Goal: Information Seeking & Learning: Learn about a topic

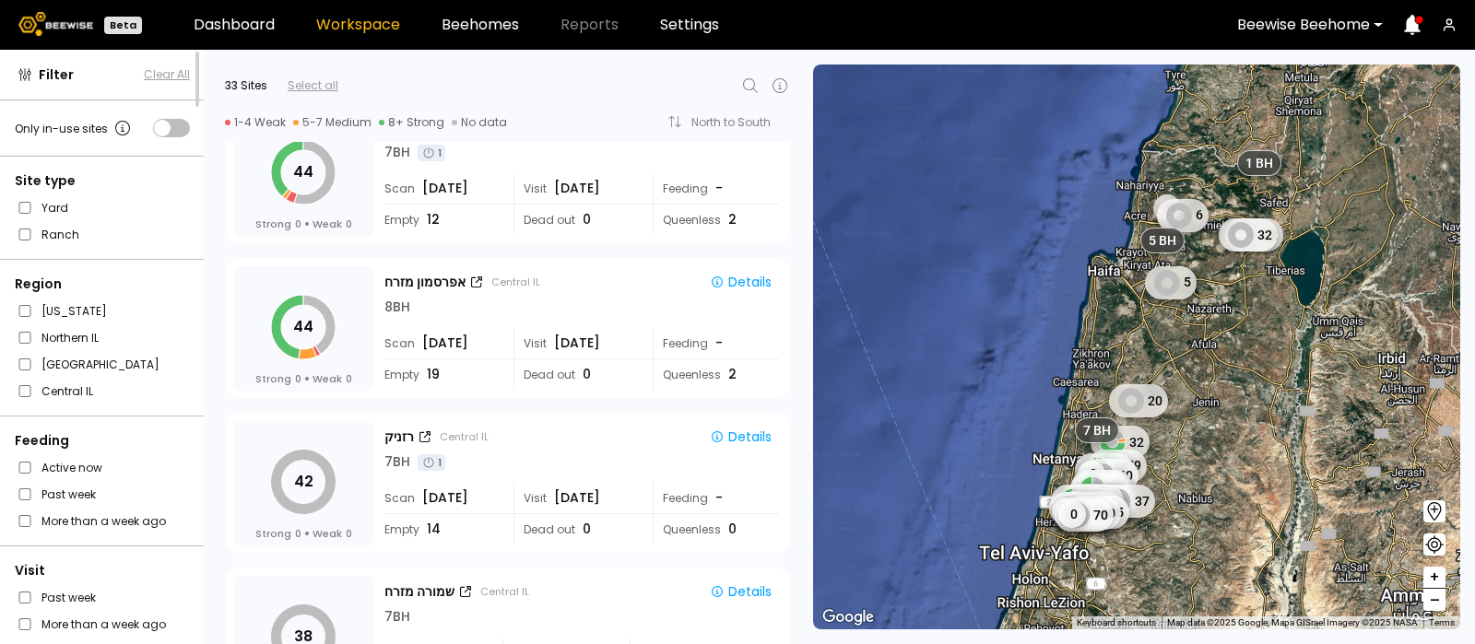
scroll to position [2990, 0]
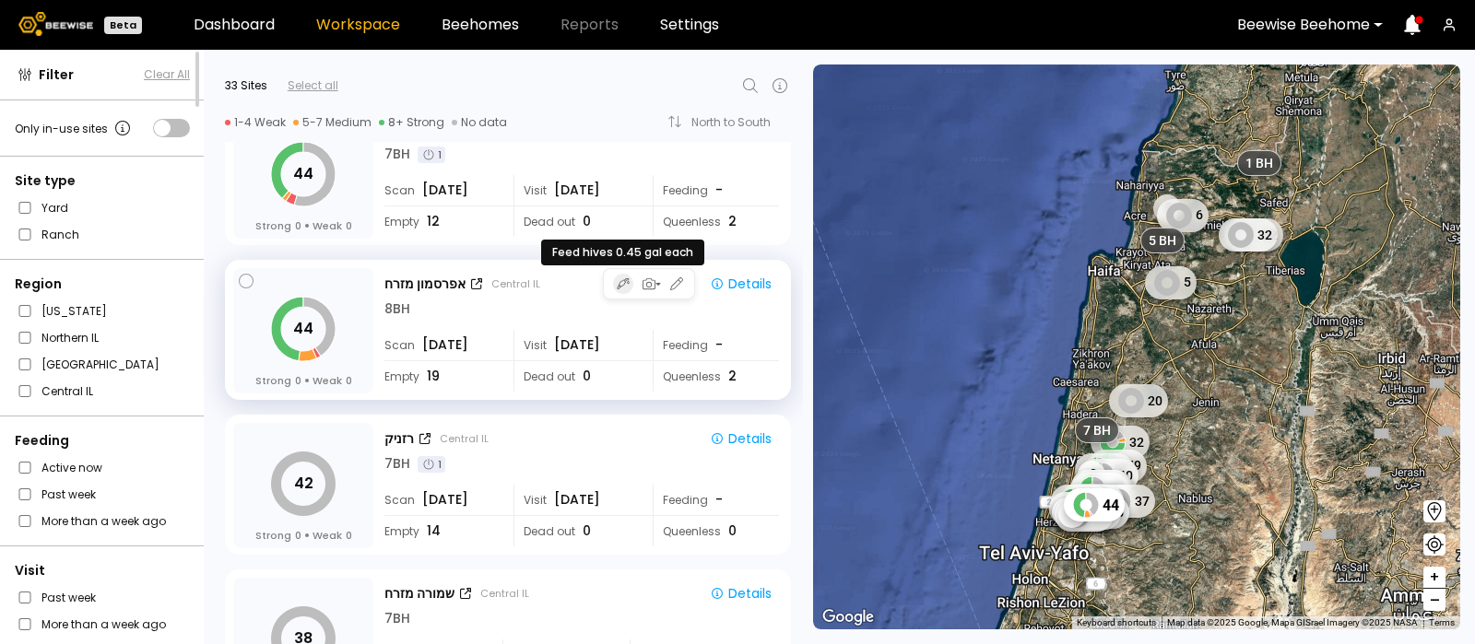
click at [617, 282] on icon "button" at bounding box center [623, 284] width 13 height 15
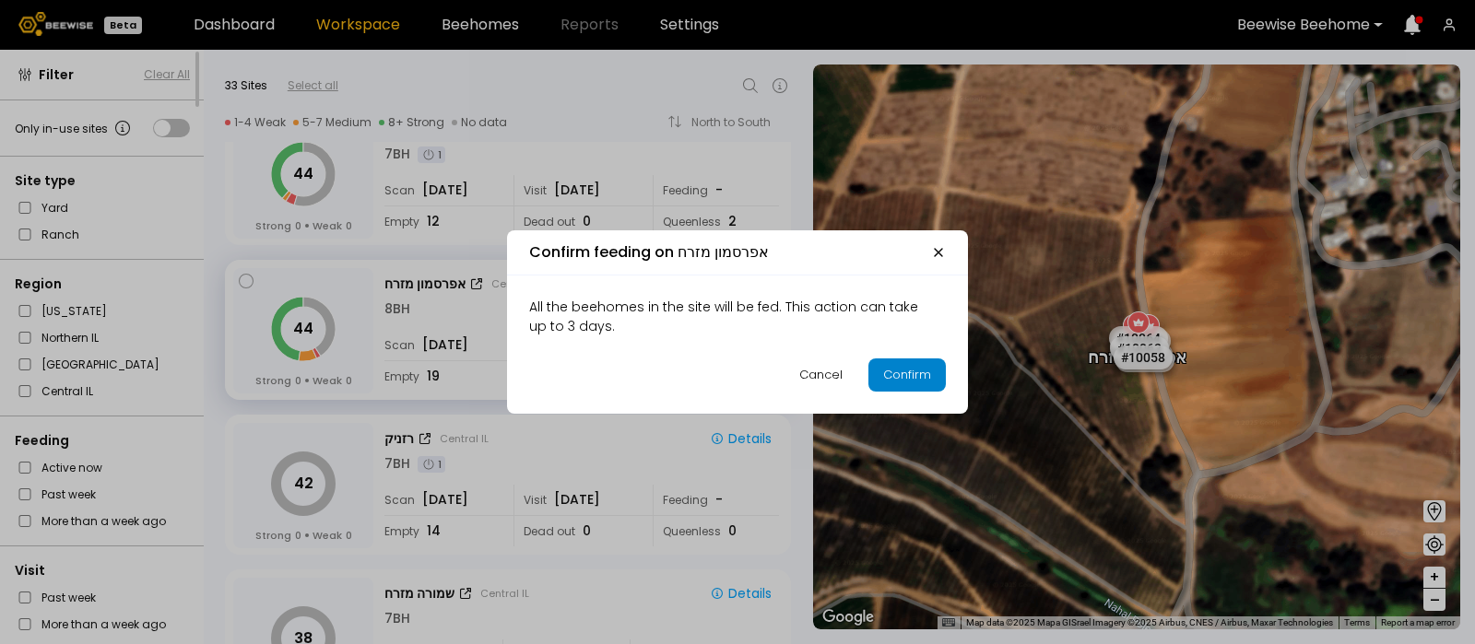
click at [899, 376] on div "Confirm" at bounding box center [907, 375] width 48 height 18
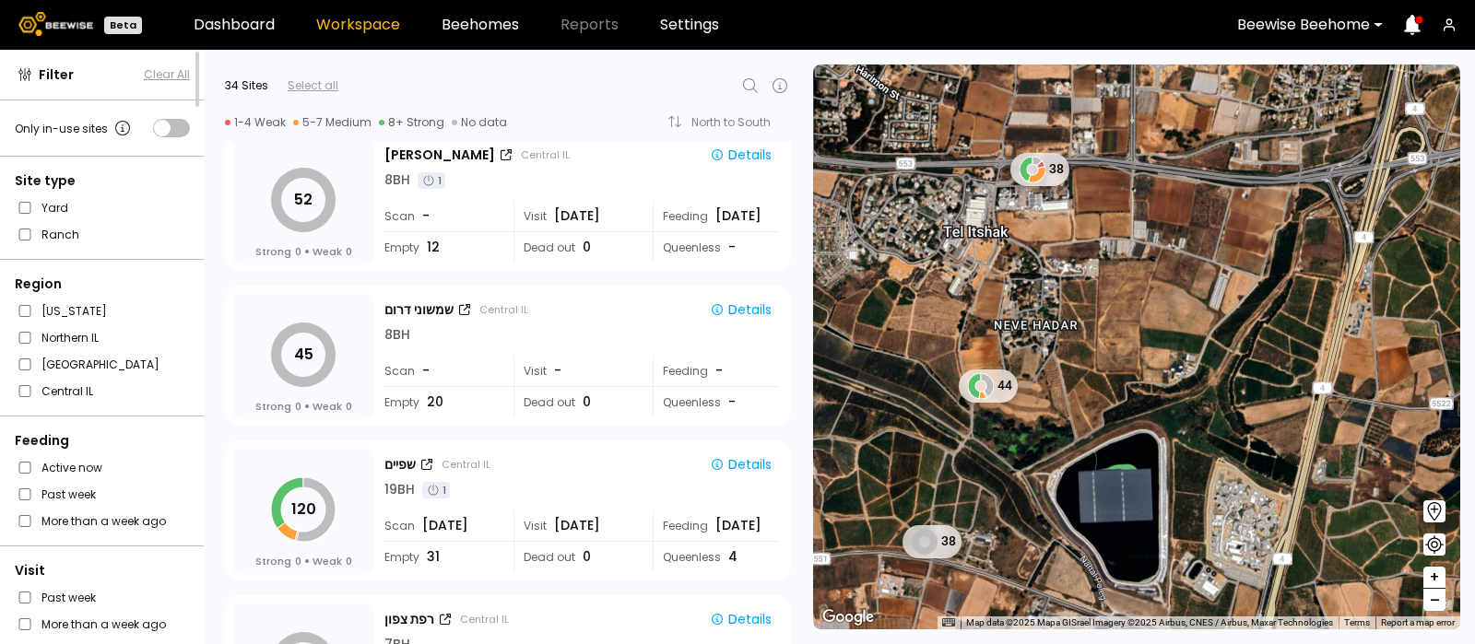
scroll to position [4204, 0]
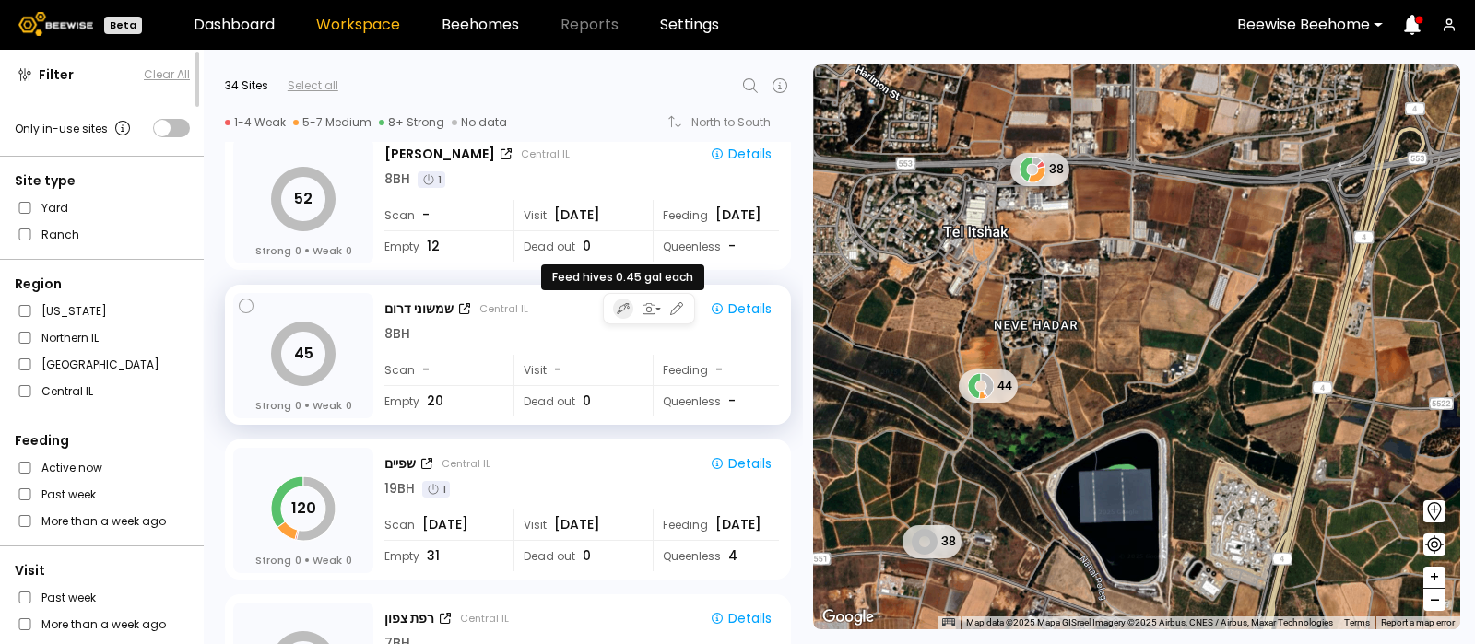
click at [621, 301] on icon "button" at bounding box center [623, 308] width 13 height 15
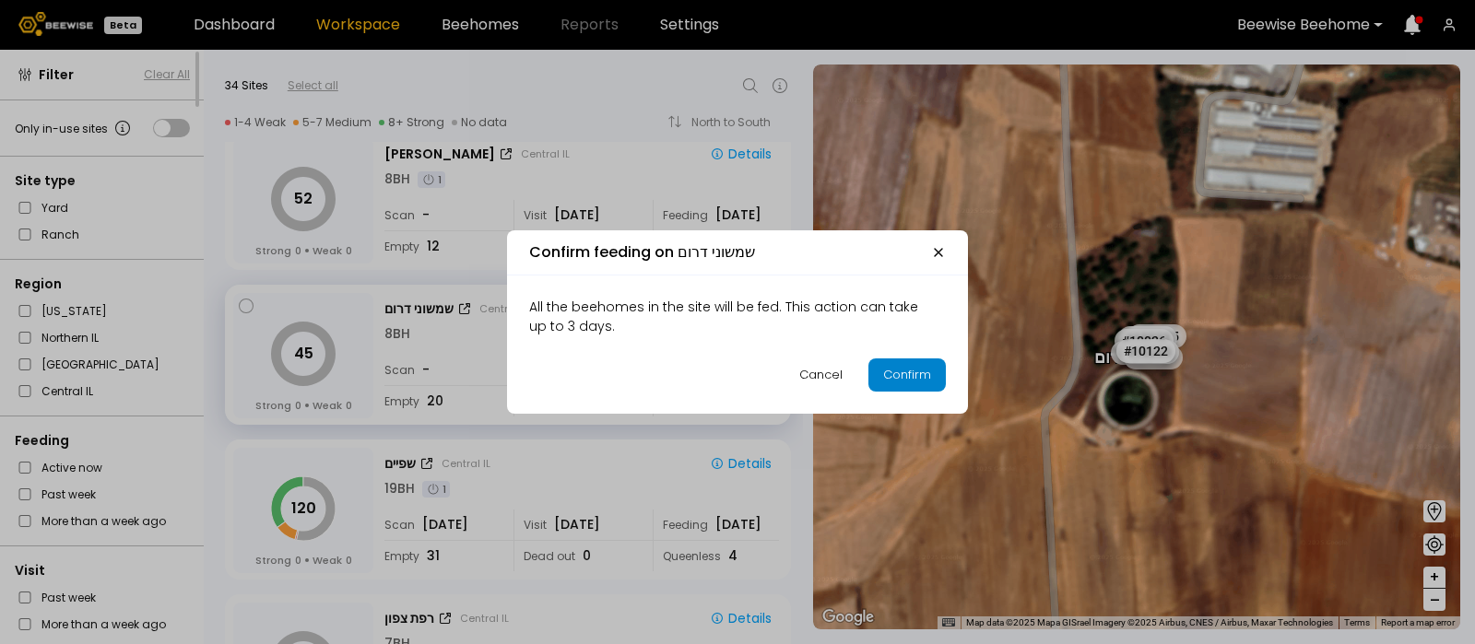
click at [900, 376] on div "Confirm" at bounding box center [907, 375] width 48 height 18
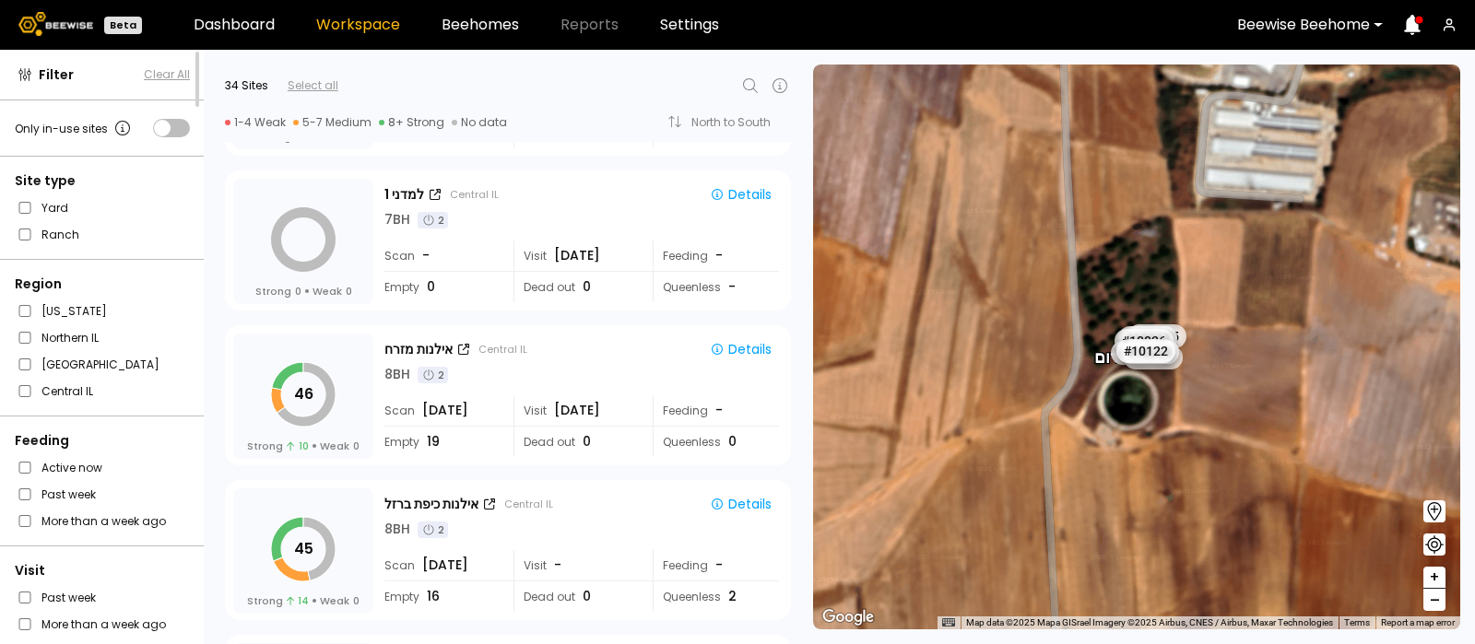
scroll to position [1685, 0]
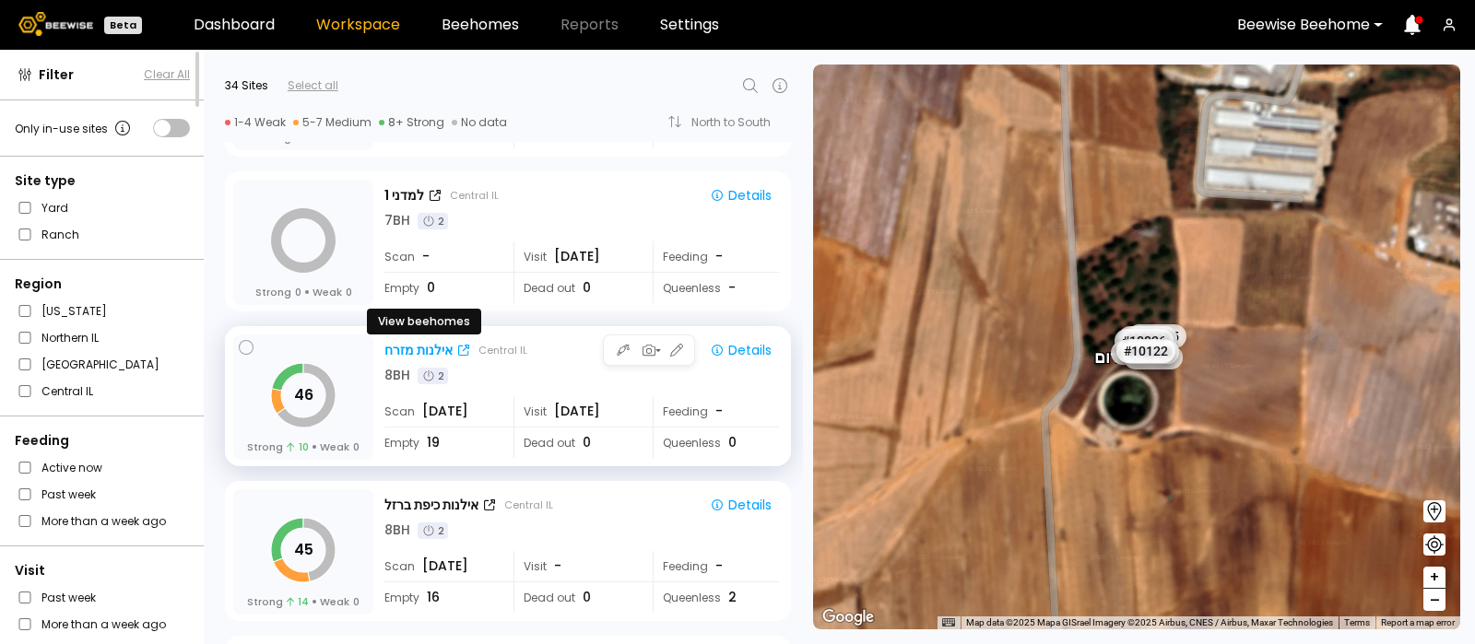
click at [414, 345] on div "אילנות מזרח" at bounding box center [418, 350] width 68 height 19
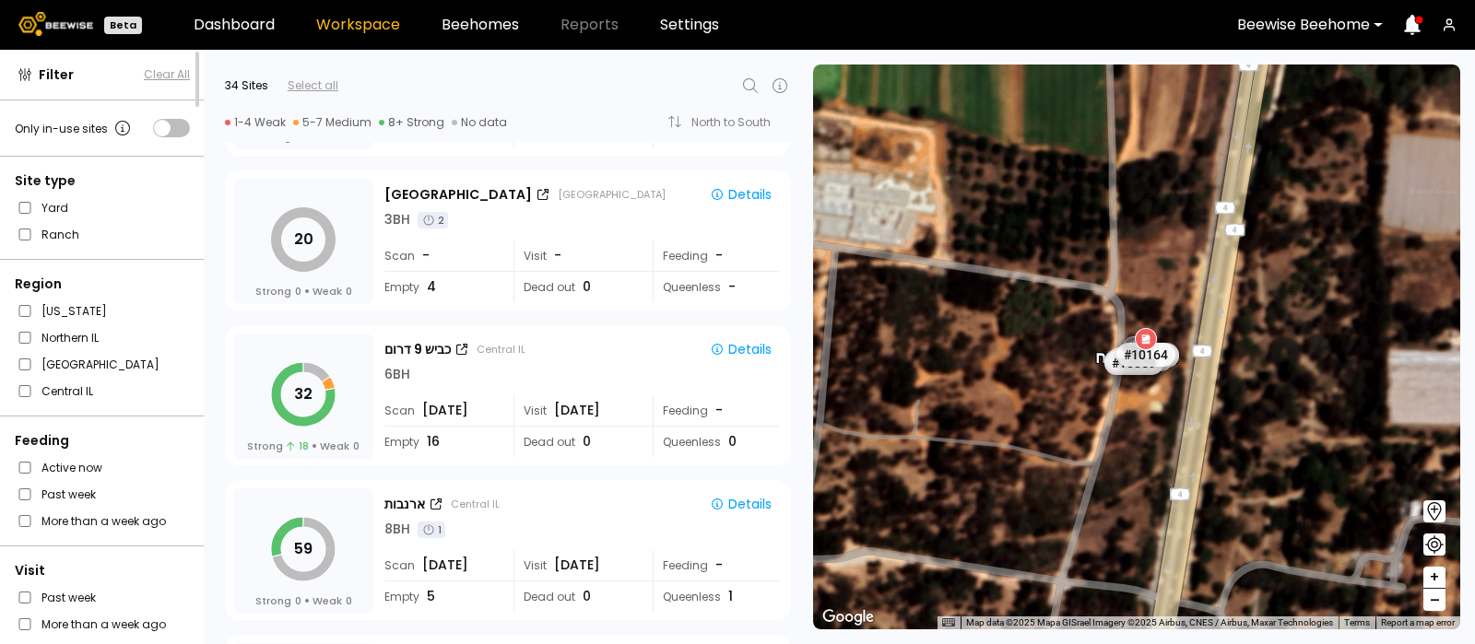
scroll to position [912, 0]
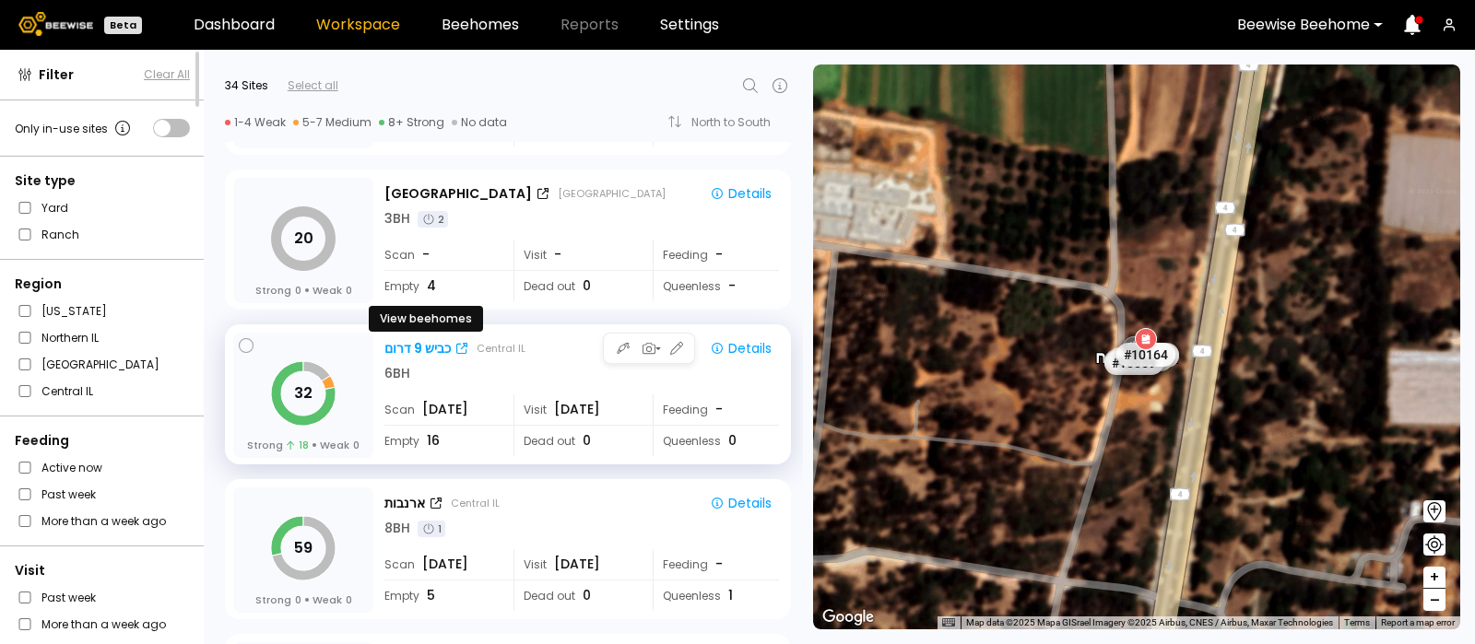
click at [409, 339] on div "כביש 9 דרום" at bounding box center [417, 348] width 66 height 19
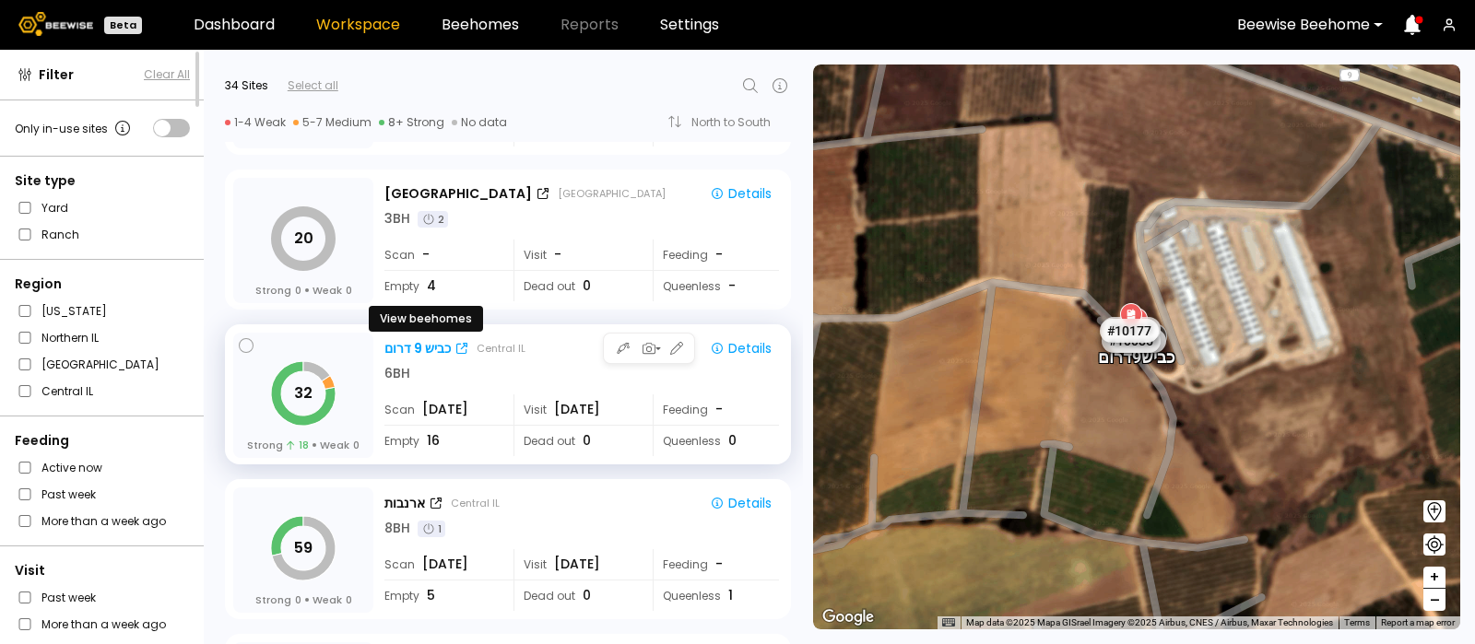
click at [406, 343] on div "כביש 9 דרום" at bounding box center [417, 348] width 66 height 19
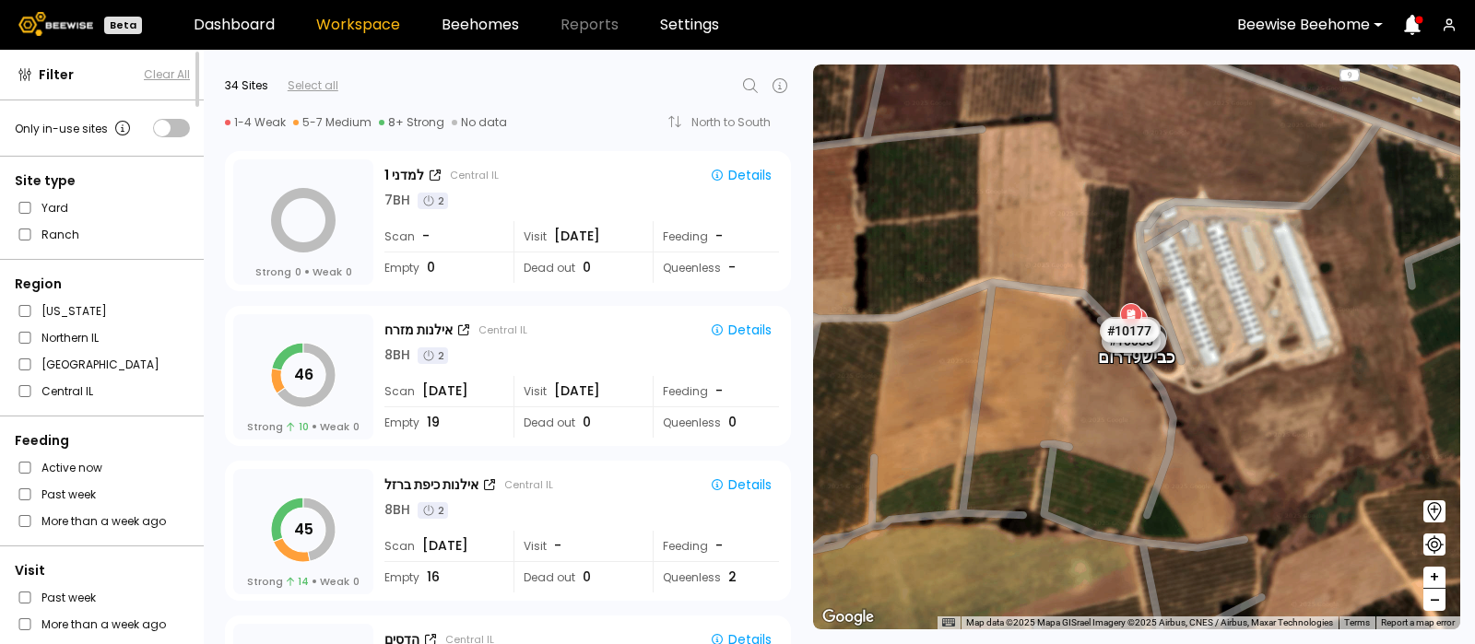
scroll to position [1716, 0]
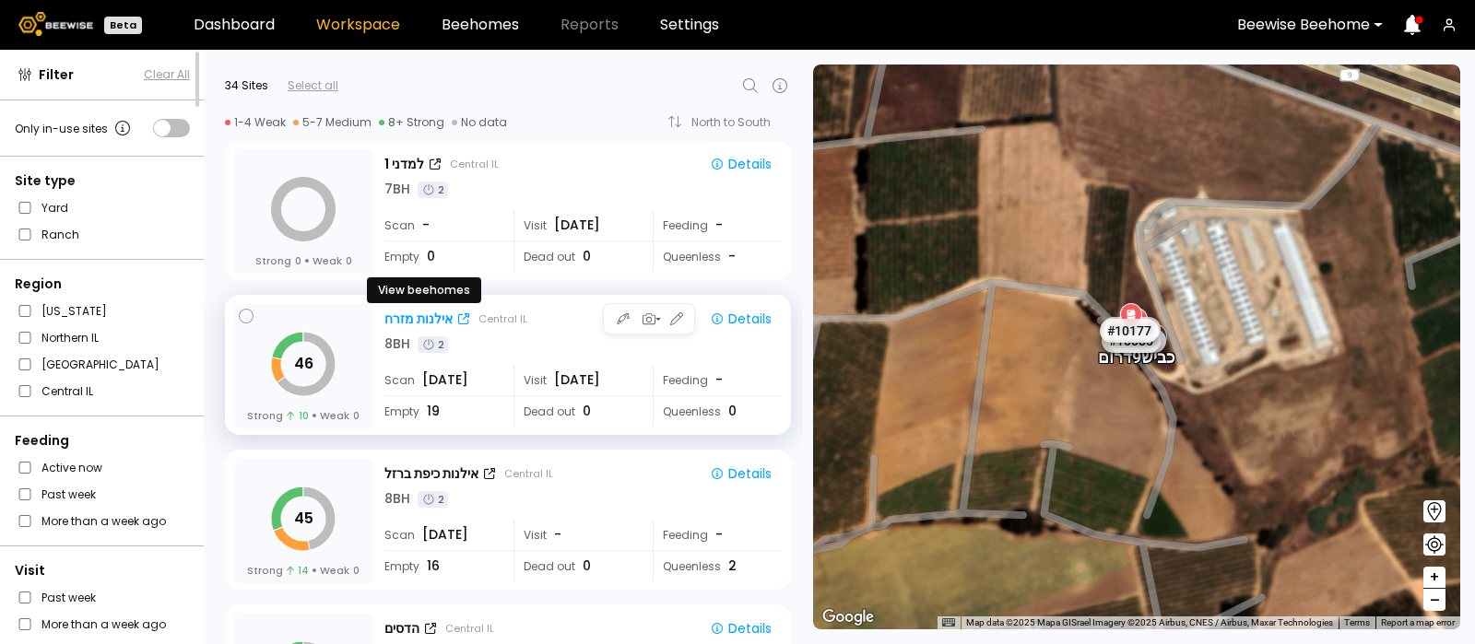
click at [408, 312] on div "אילנות מזרח" at bounding box center [418, 319] width 68 height 19
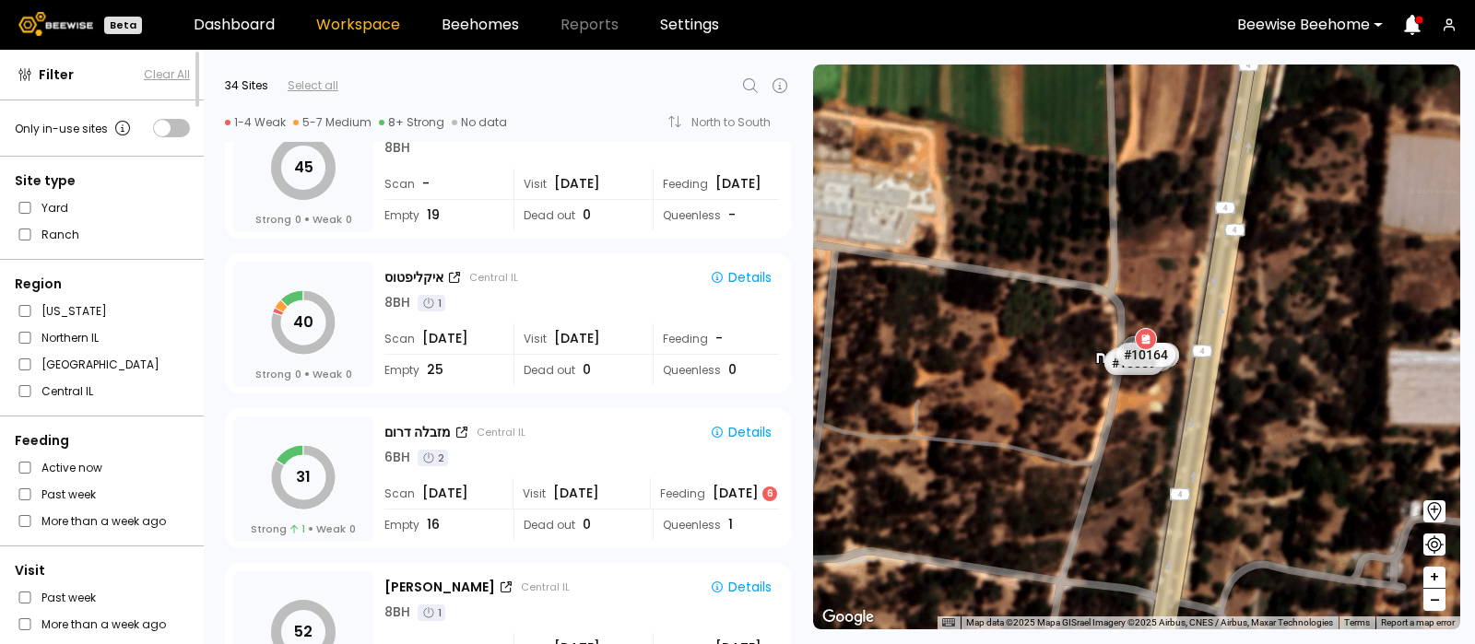
scroll to position [3773, 0]
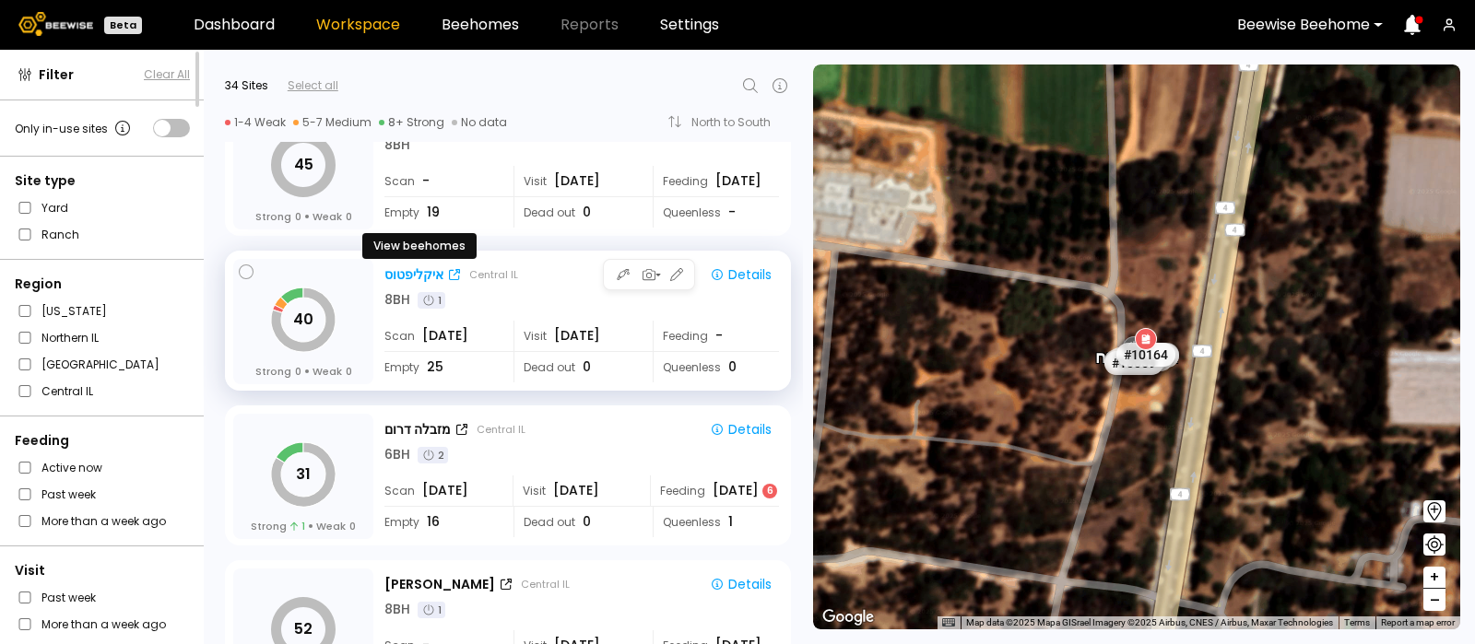
click at [409, 266] on div "איקליפטוס" at bounding box center [413, 274] width 59 height 19
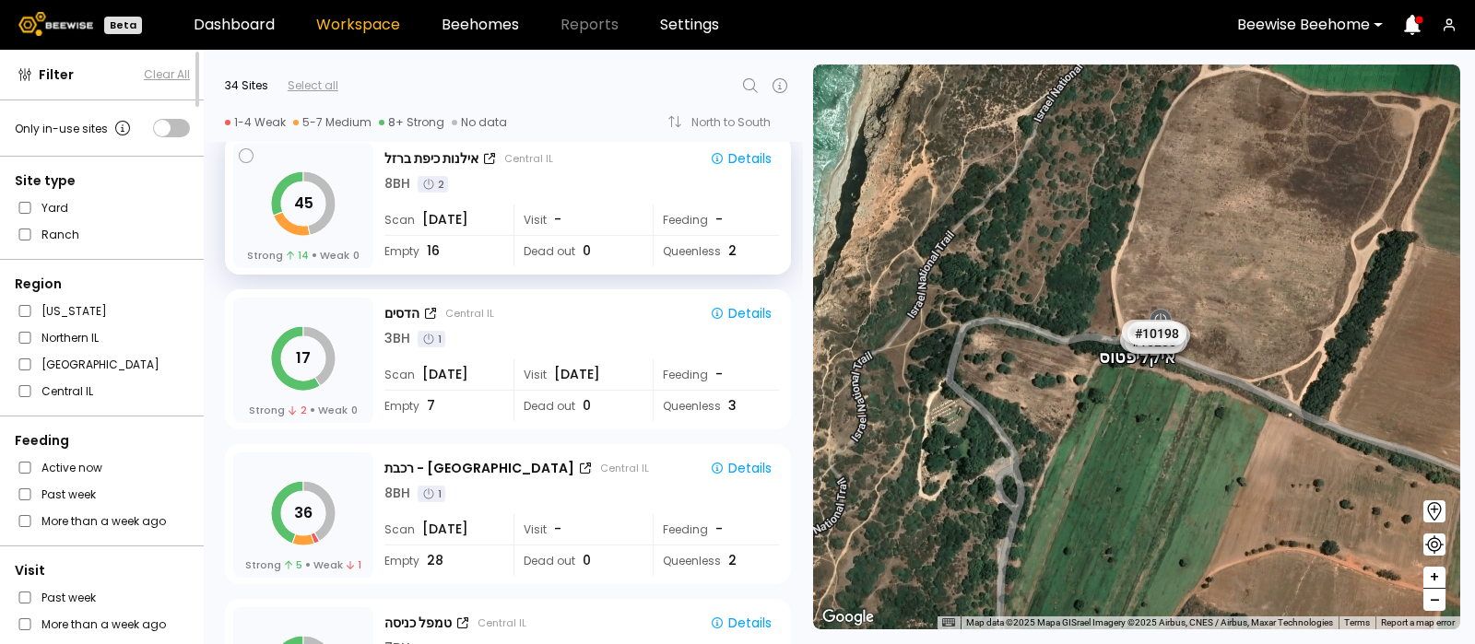
scroll to position [2032, 0]
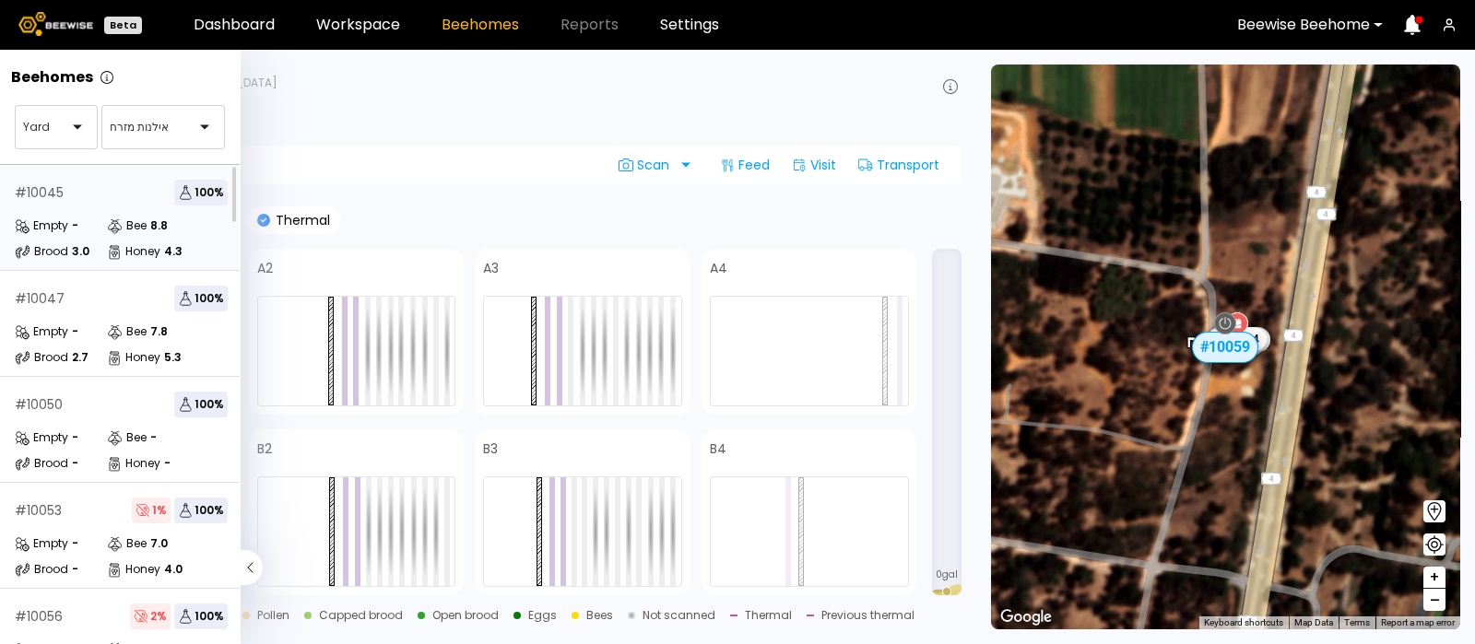
click at [65, 217] on div "Empty" at bounding box center [41, 226] width 53 height 18
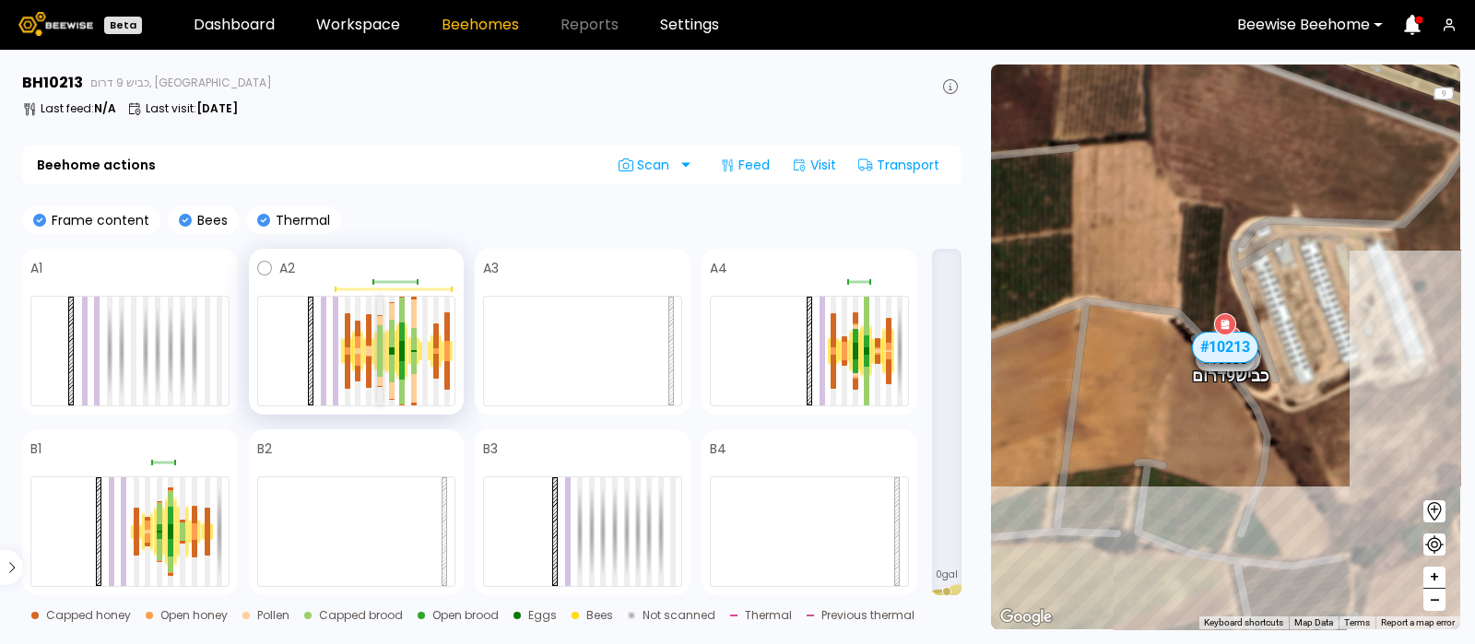
click at [380, 351] on div at bounding box center [380, 364] width 6 height 26
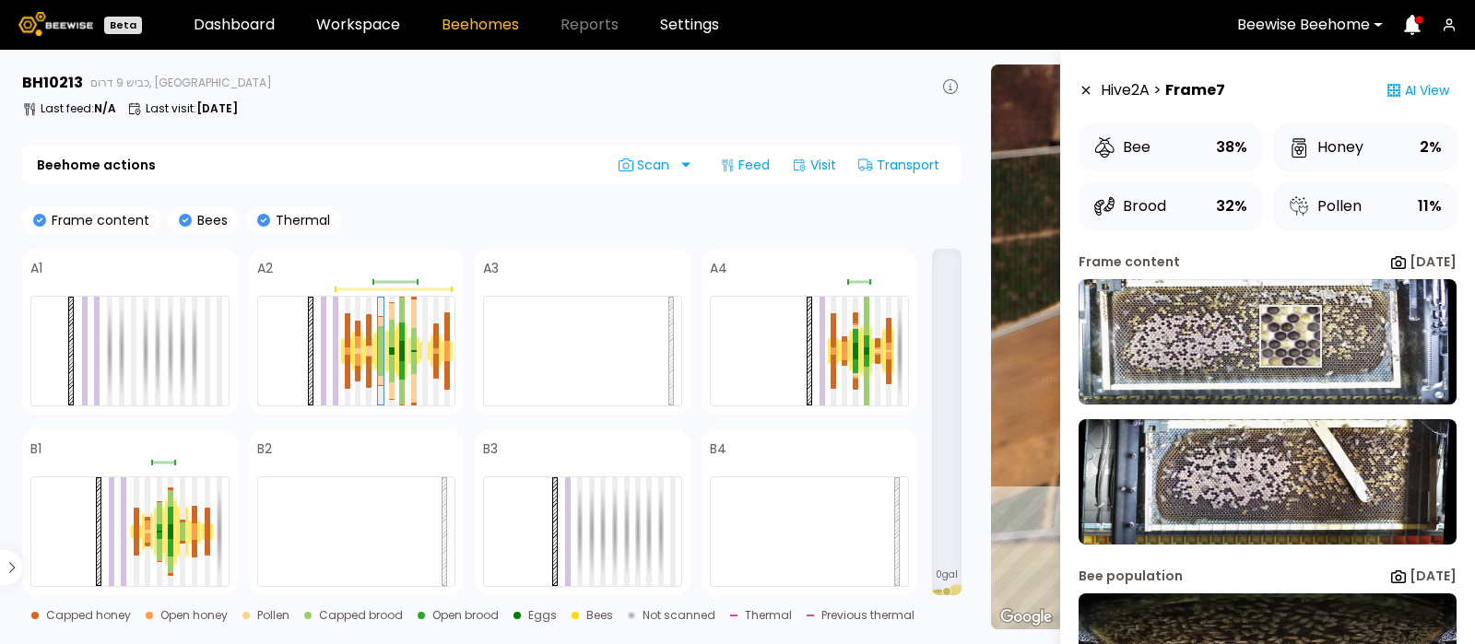
click at [1287, 336] on img at bounding box center [1267, 341] width 378 height 125
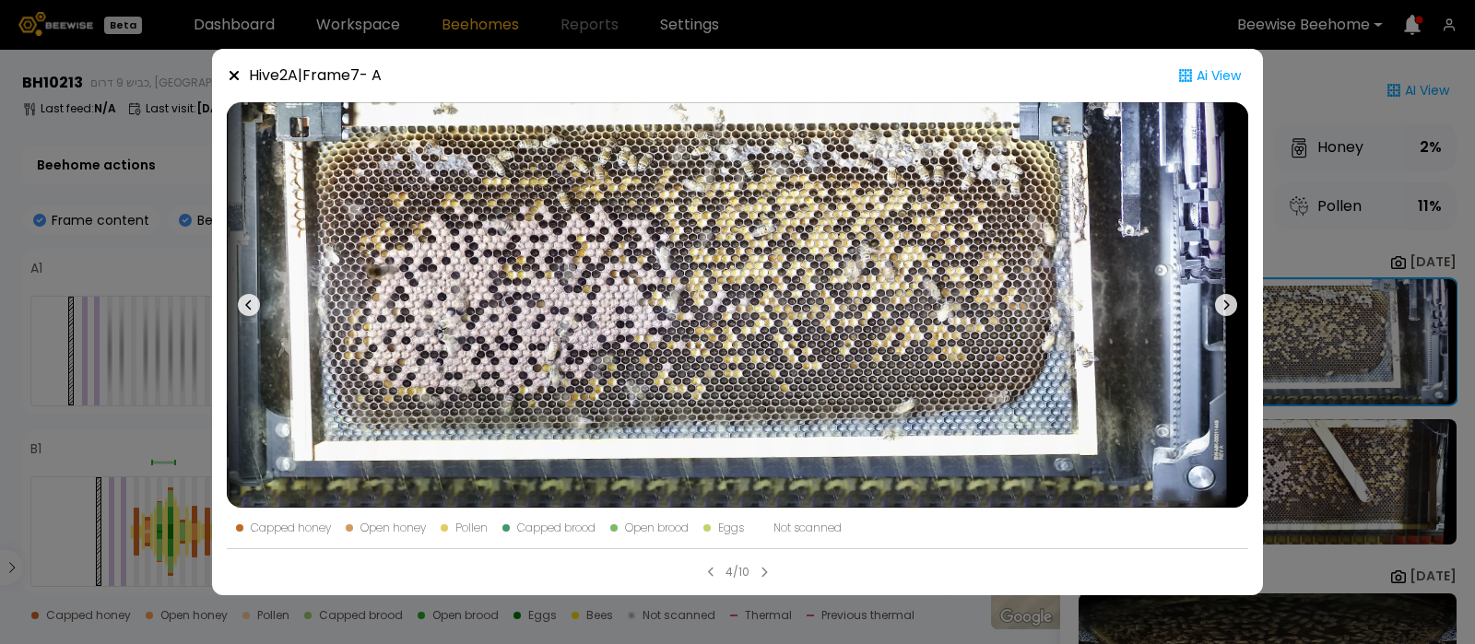
click at [1221, 301] on icon at bounding box center [1226, 305] width 22 height 22
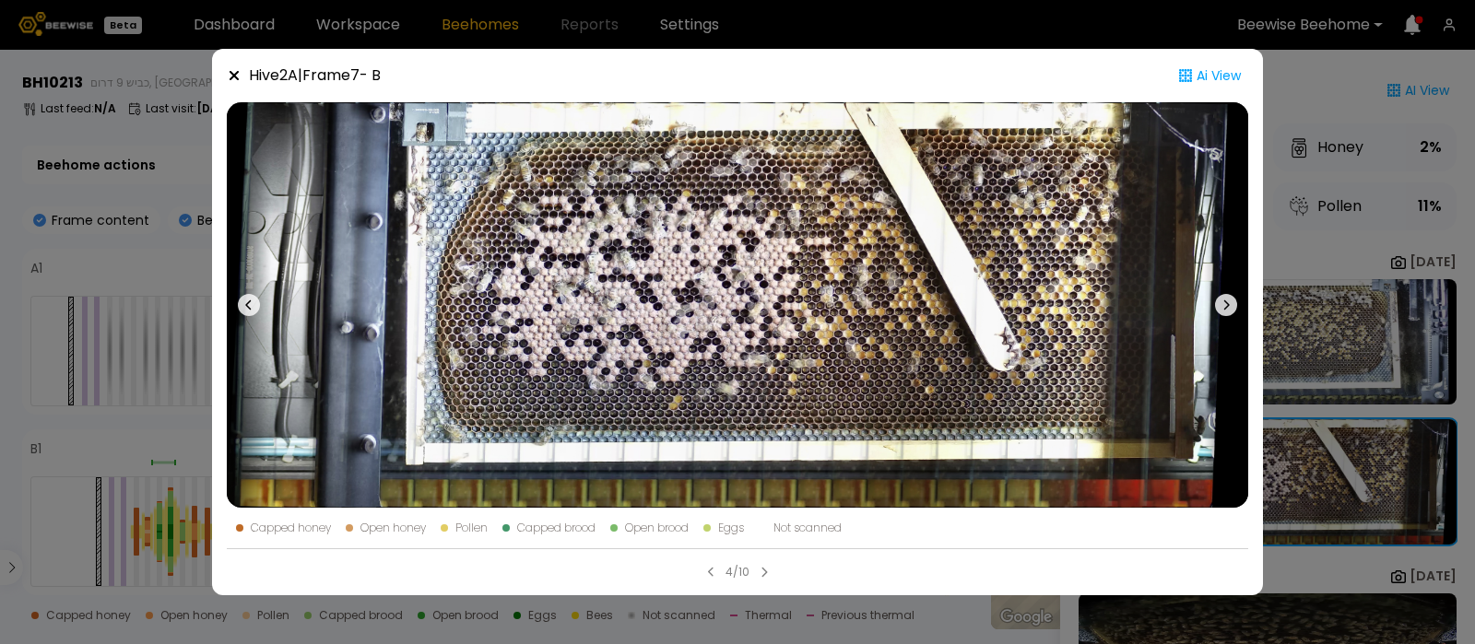
click at [237, 72] on icon at bounding box center [234, 75] width 9 height 9
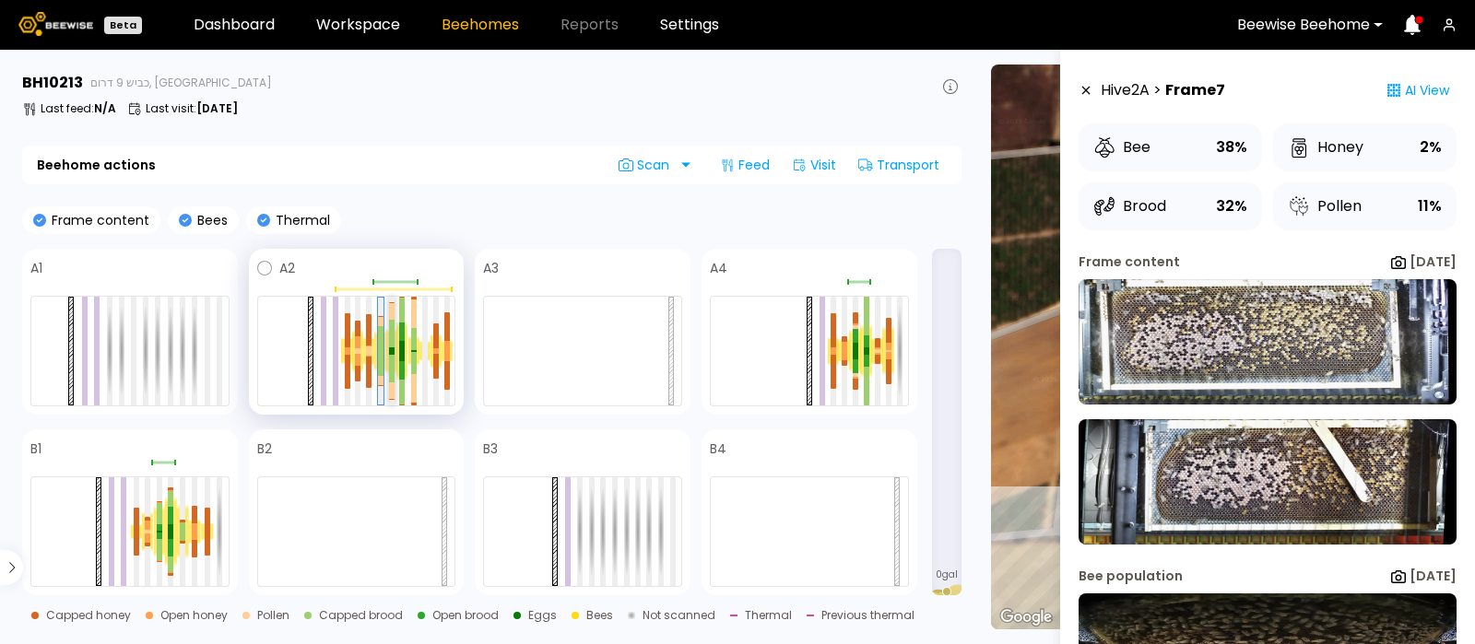
click at [391, 334] on div at bounding box center [392, 334] width 6 height 28
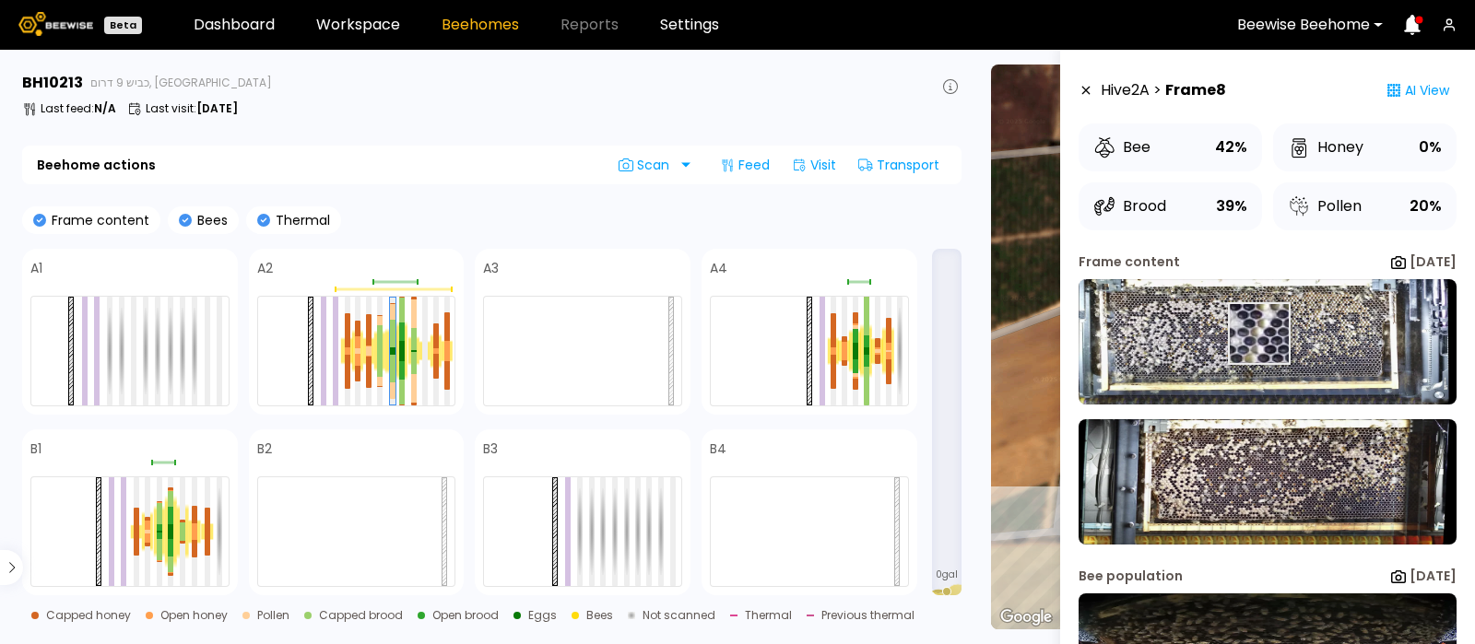
click at [1258, 334] on img at bounding box center [1267, 341] width 378 height 125
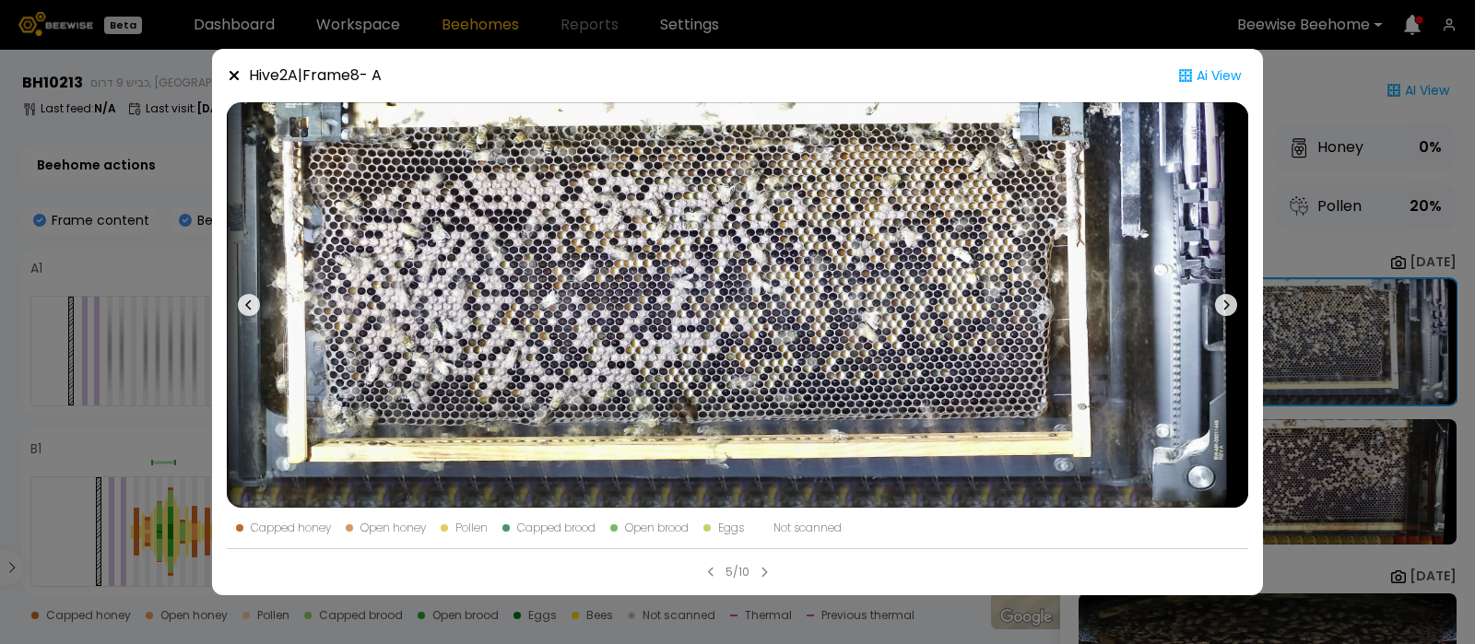
click at [1231, 304] on icon at bounding box center [1226, 305] width 22 height 22
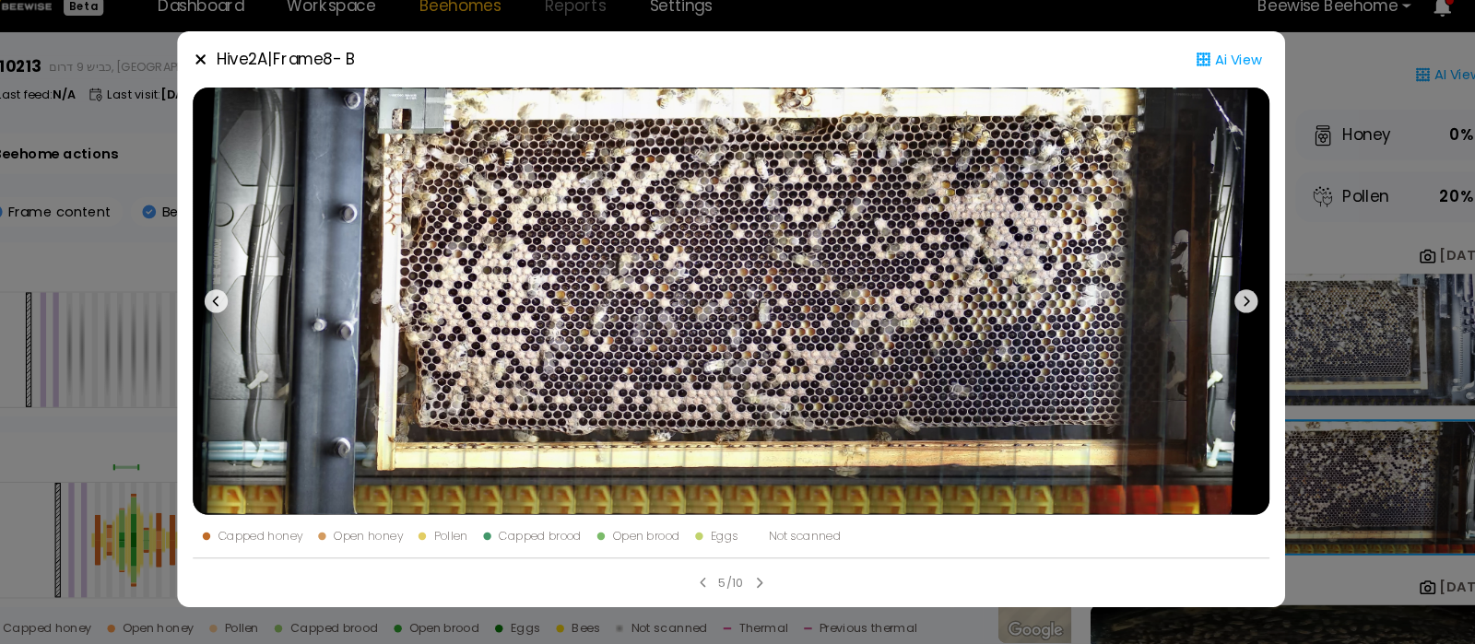
click at [232, 73] on icon at bounding box center [234, 75] width 9 height 9
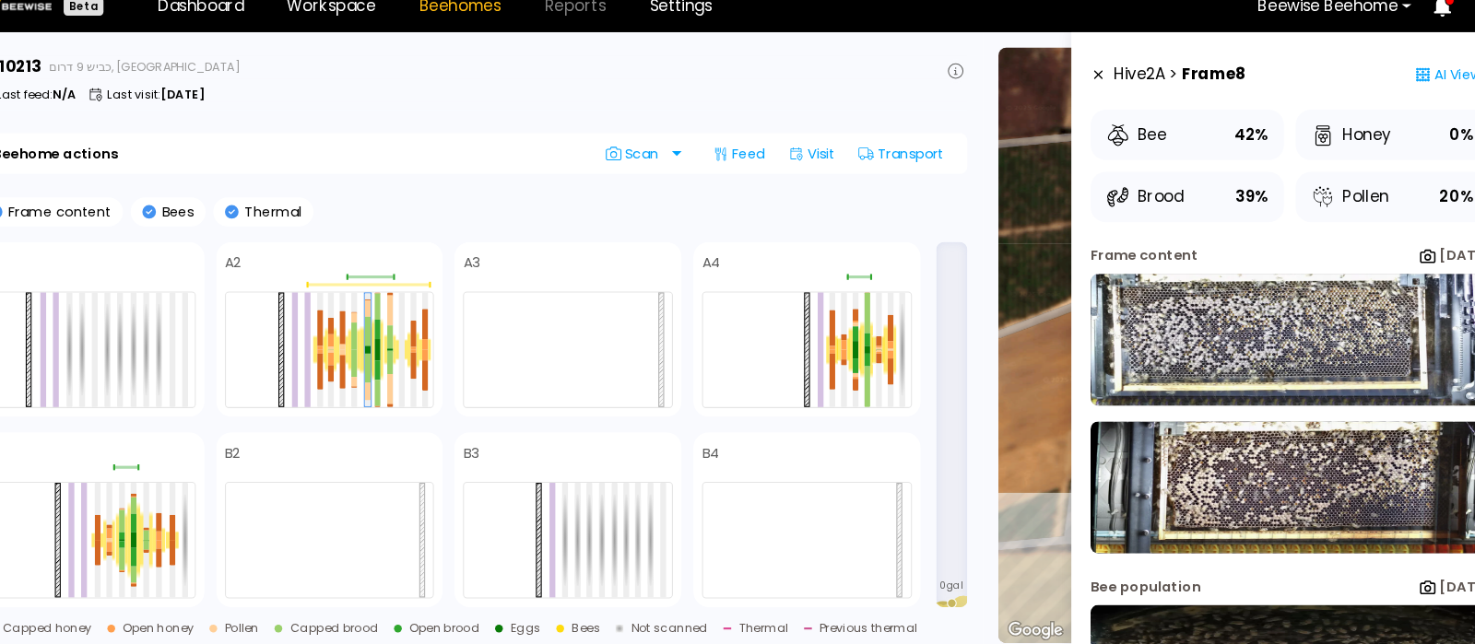
click at [232, 73] on div "BH 10213 כביש 9 דרום, Central IL" at bounding box center [491, 83] width 939 height 22
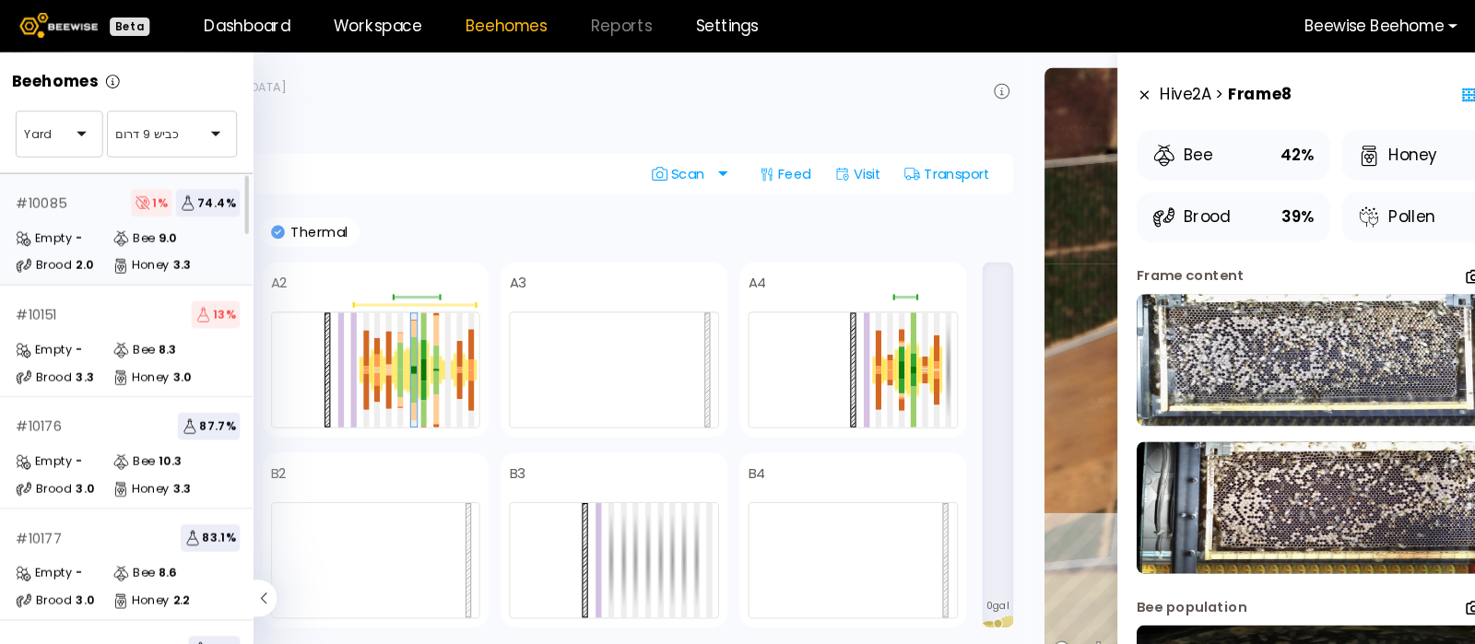
click at [98, 202] on div "# 10085 1 % 74.4 %" at bounding box center [121, 193] width 213 height 26
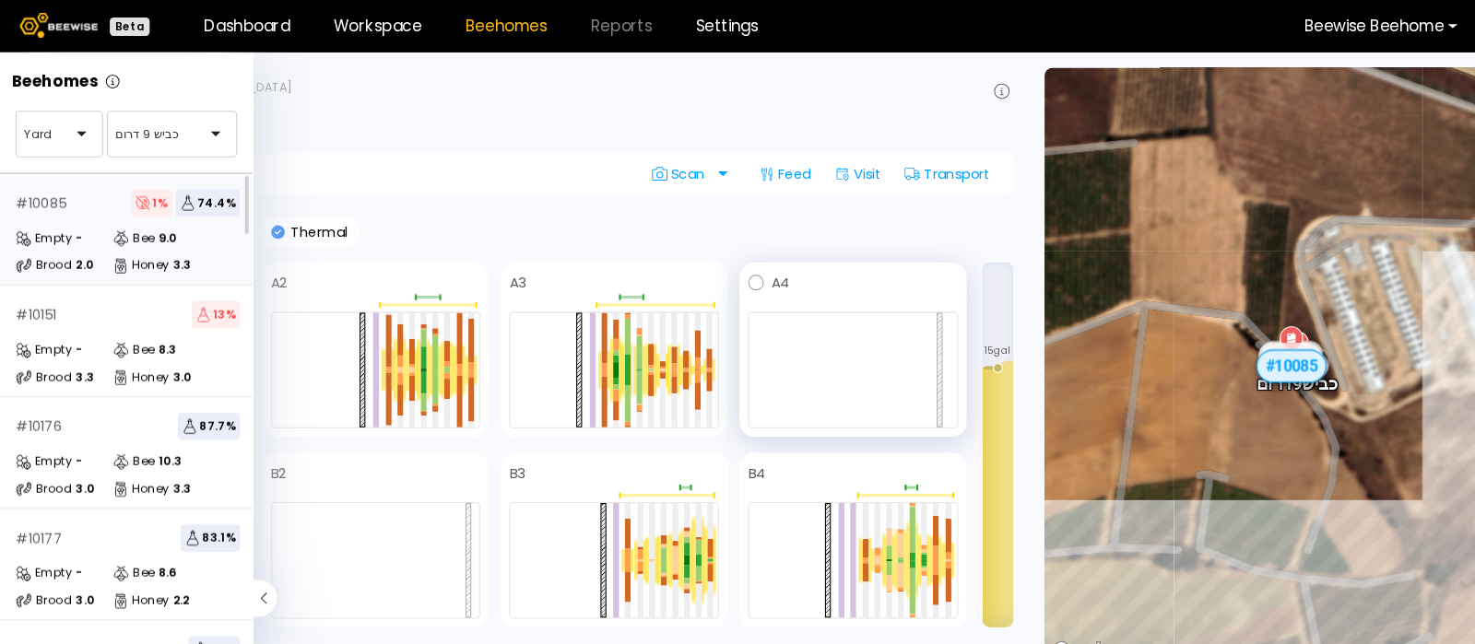
click at [786, 255] on div "A4" at bounding box center [809, 332] width 216 height 166
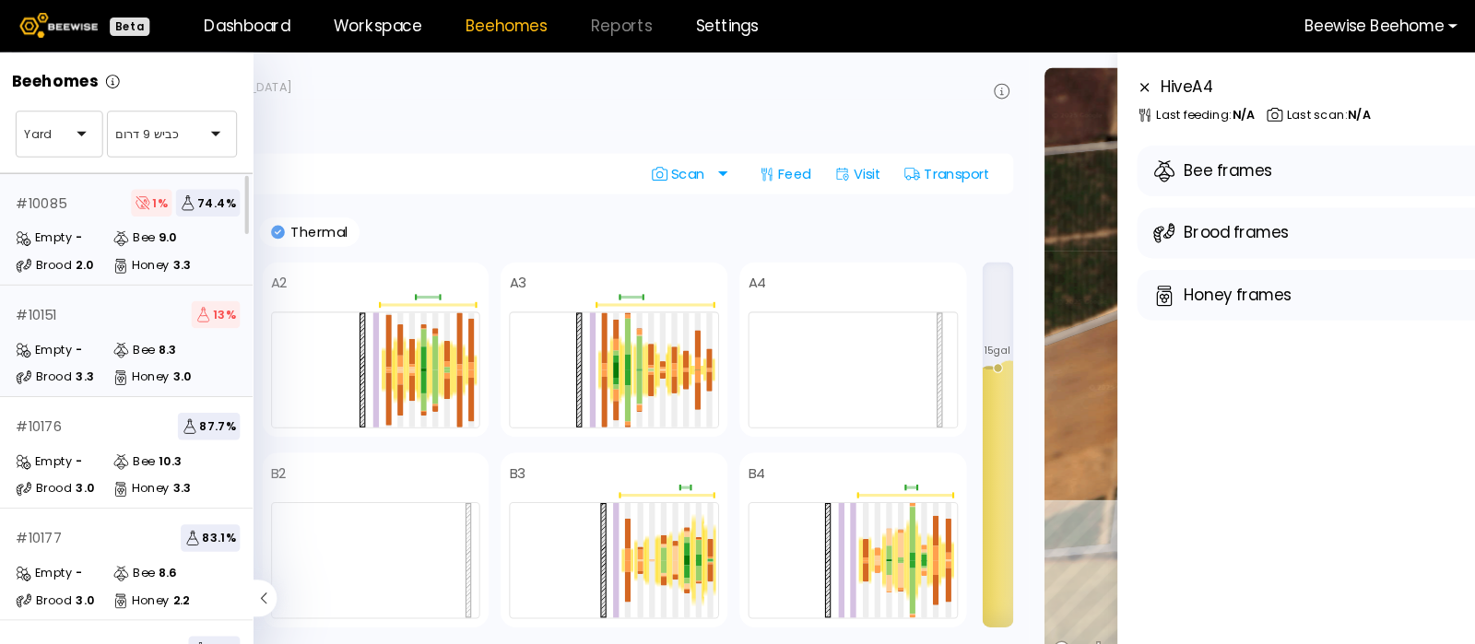
click at [75, 311] on div "# 10151 13 % Empty - Bee 8.3 Brood 3.3 Honey 3.0" at bounding box center [121, 324] width 242 height 106
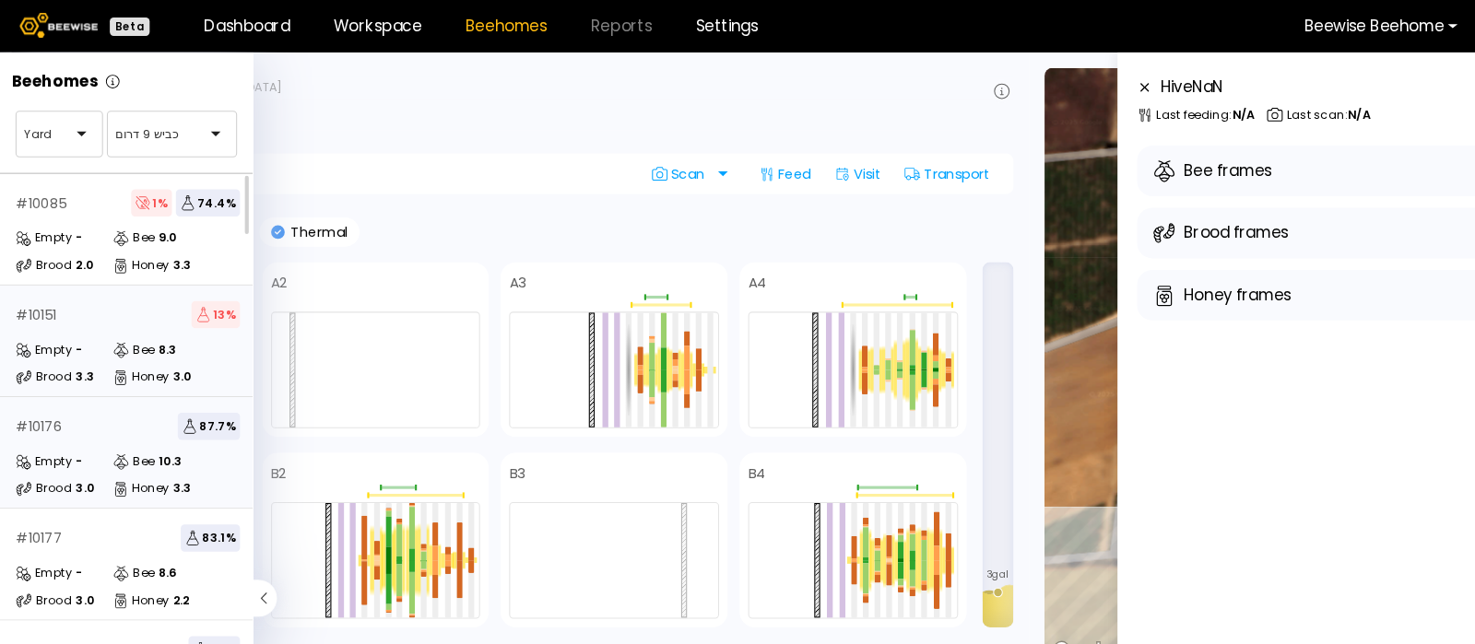
click at [79, 412] on div "# 10176 87.7 %" at bounding box center [121, 405] width 213 height 26
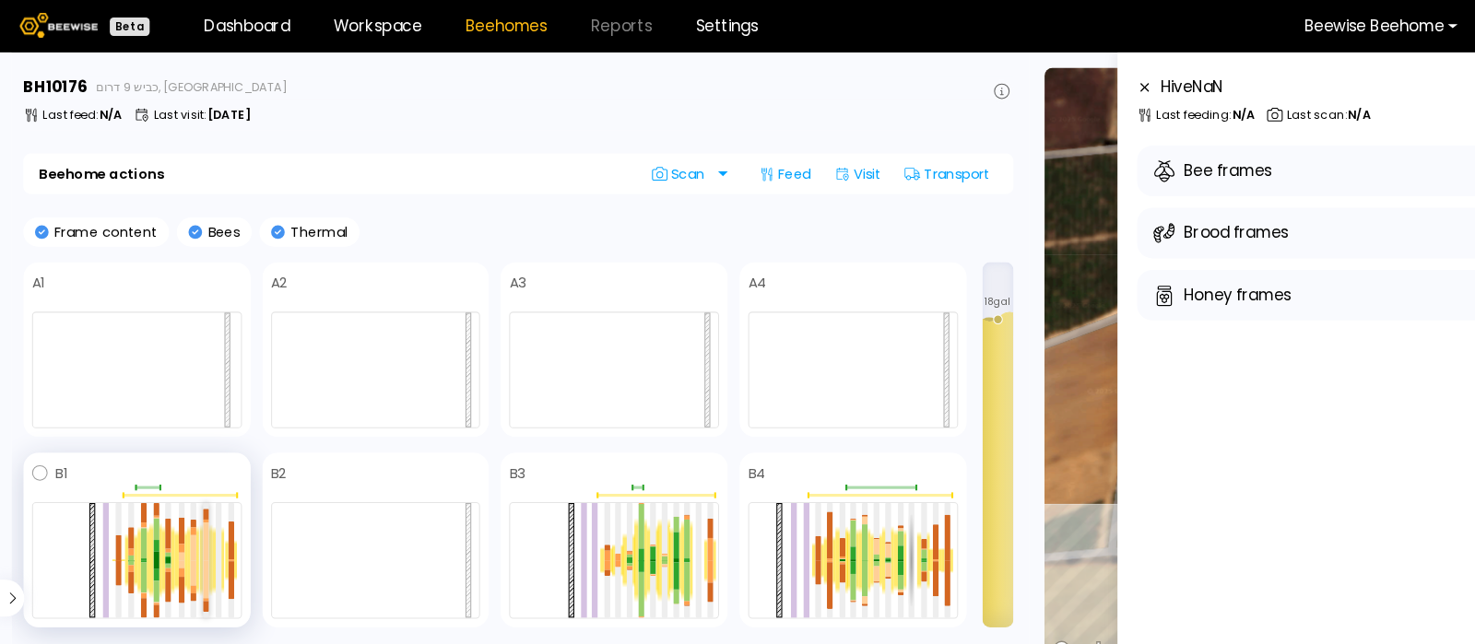
click at [195, 536] on div at bounding box center [196, 550] width 6 height 36
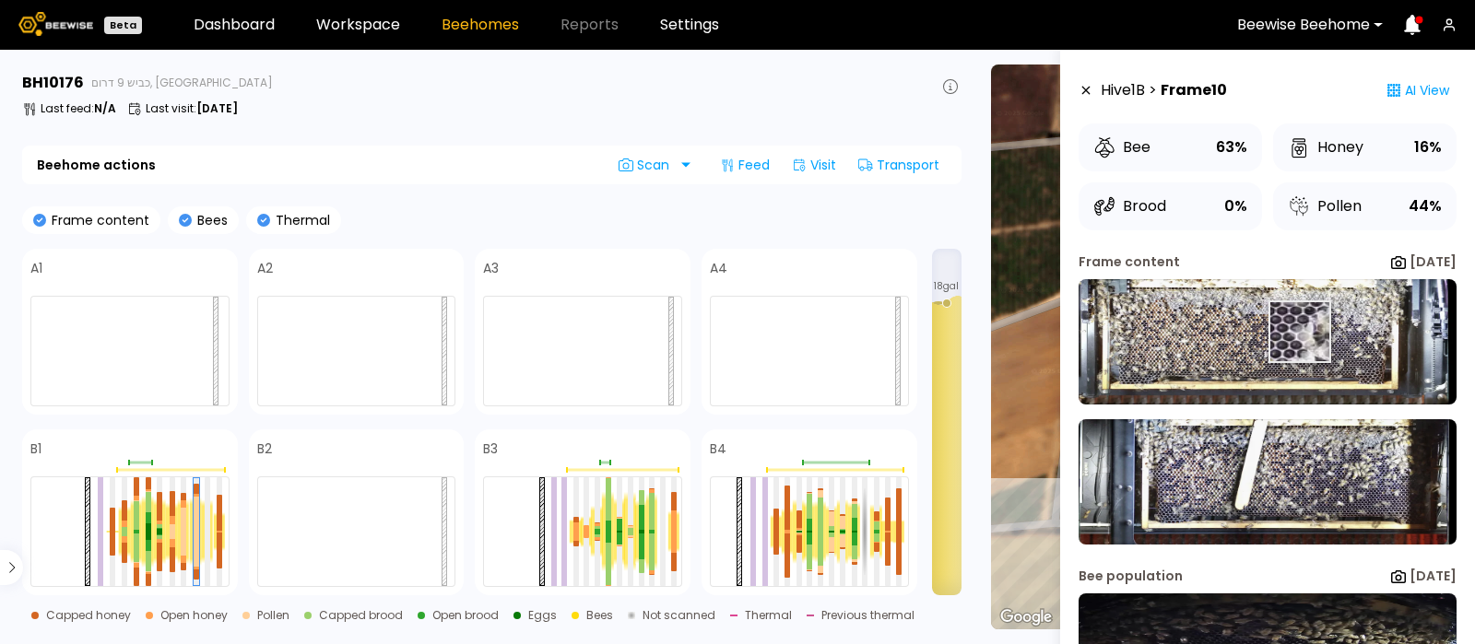
click at [1298, 332] on img at bounding box center [1267, 341] width 378 height 125
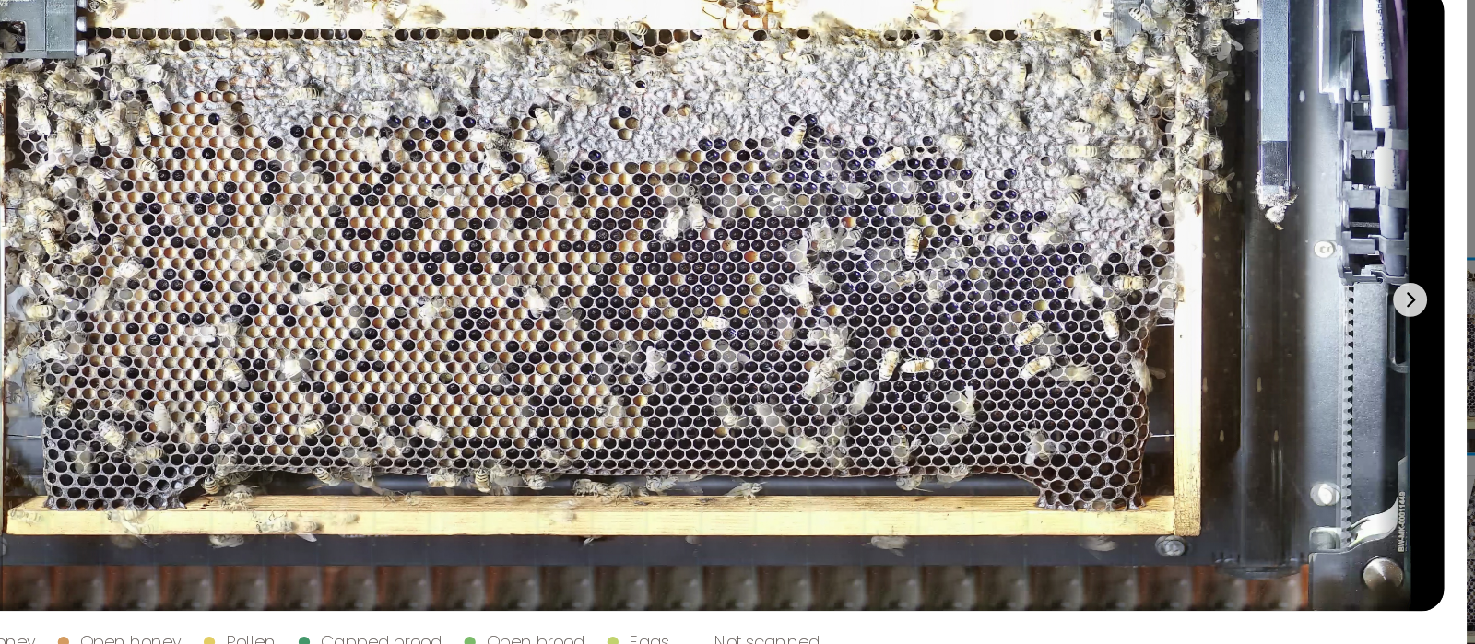
click at [1218, 296] on icon at bounding box center [1226, 305] width 22 height 22
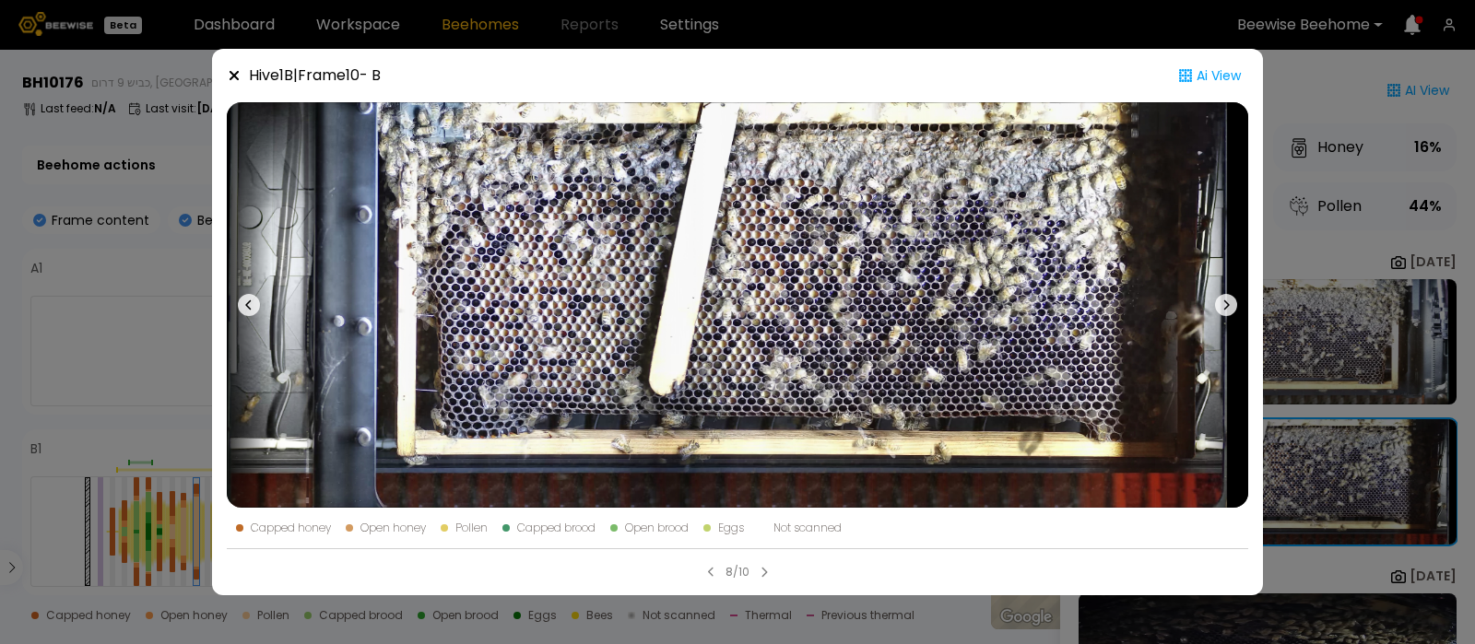
click at [235, 76] on icon at bounding box center [234, 75] width 15 height 15
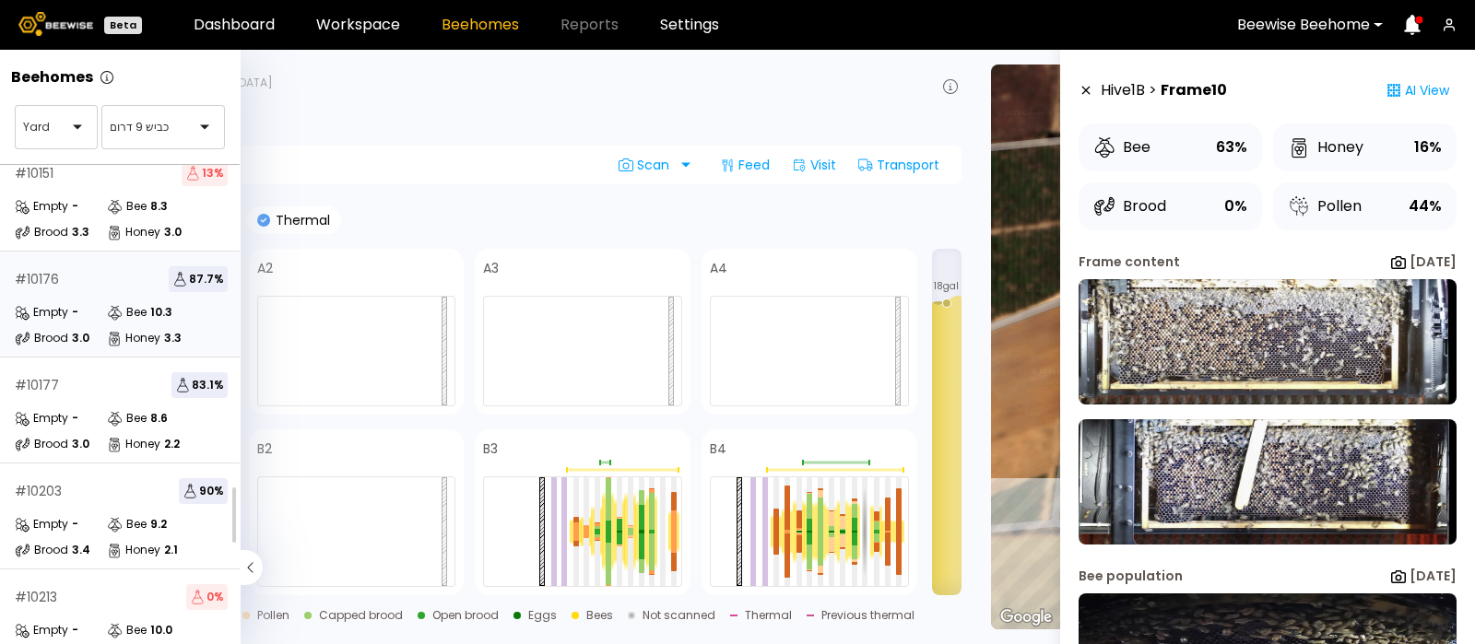
scroll to position [166, 0]
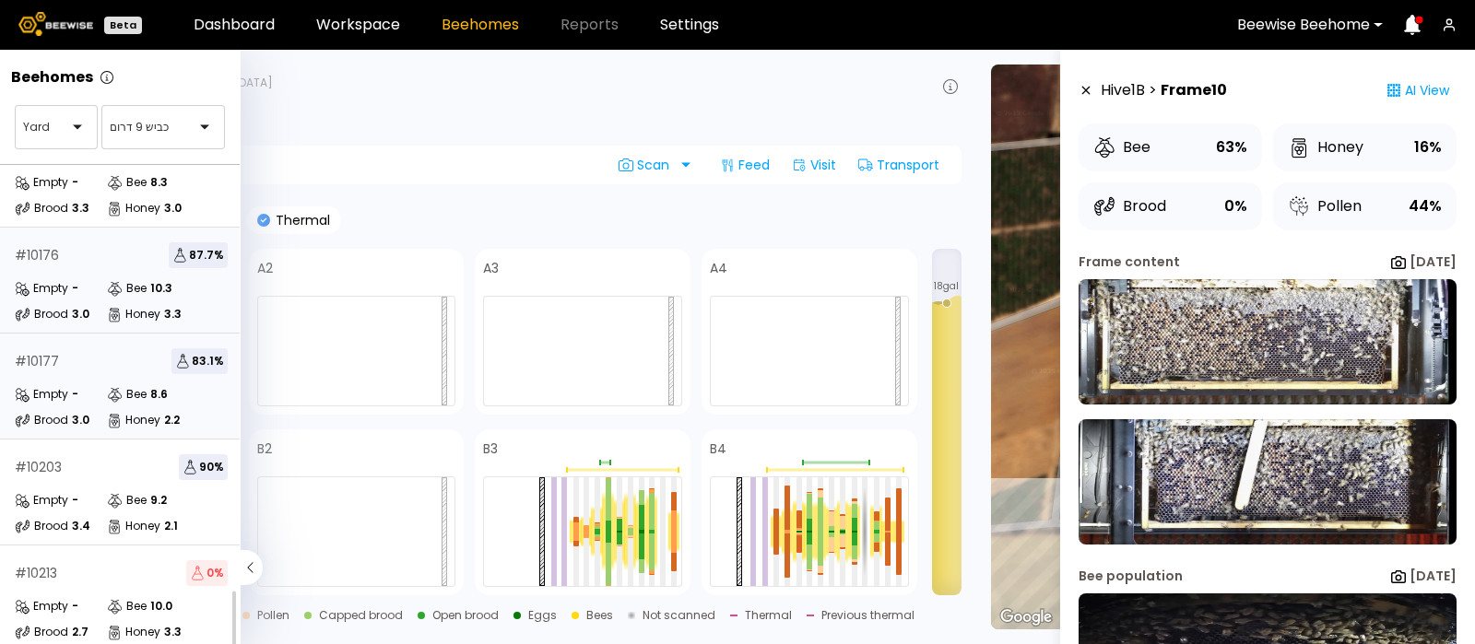
click at [90, 366] on div "# 10177 83.1 % Empty - Bee 8.6 Brood 3.0 Honey 2.2" at bounding box center [121, 387] width 242 height 106
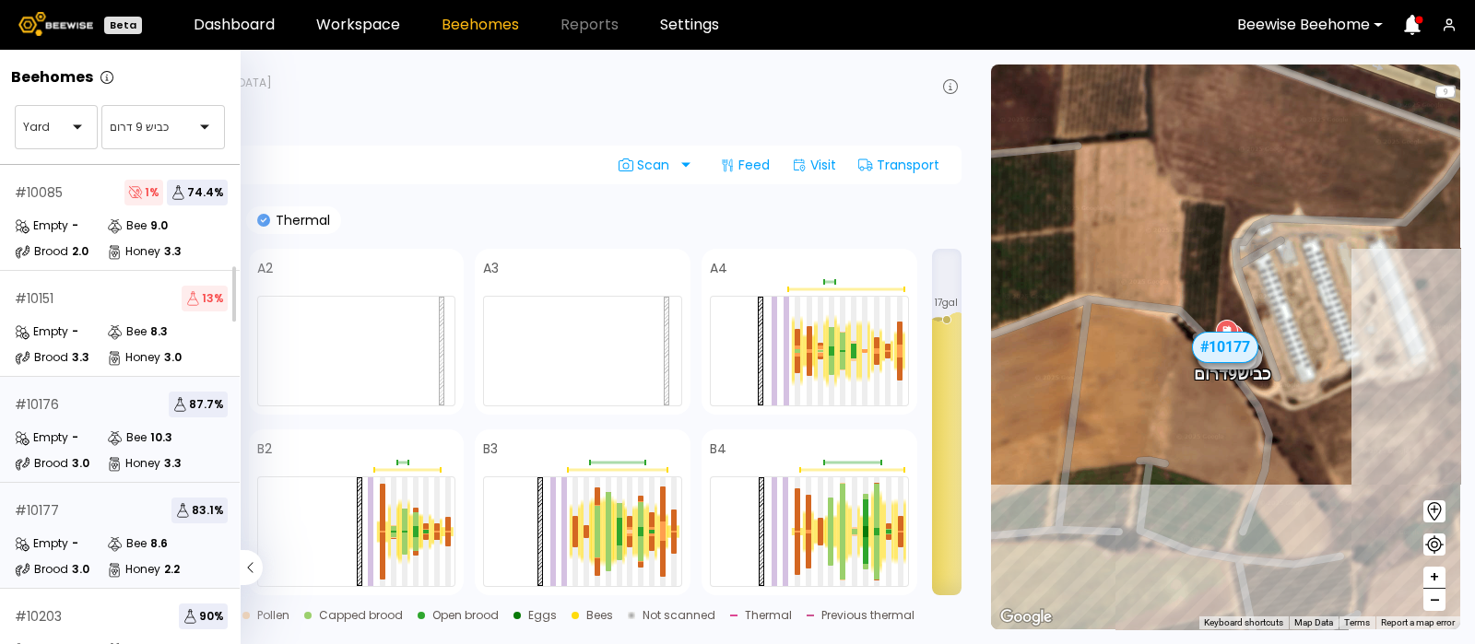
scroll to position [166, 0]
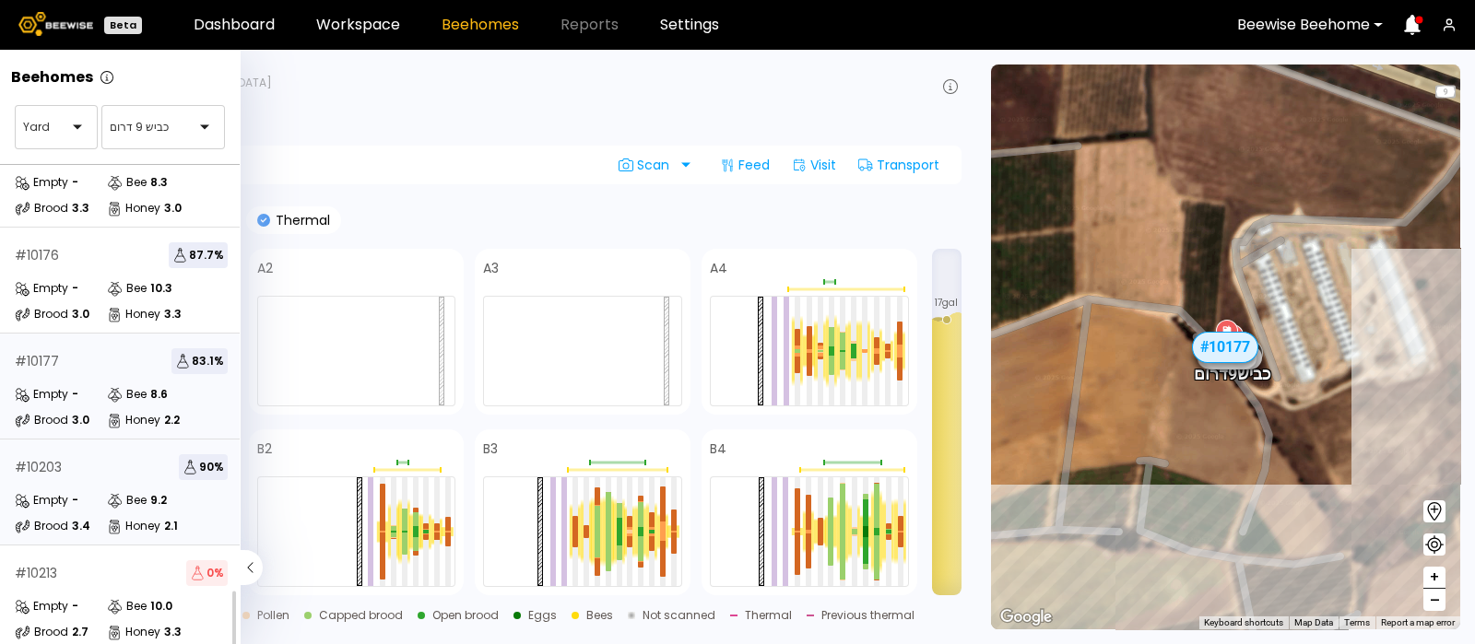
click at [106, 461] on div "# 10203 90 %" at bounding box center [121, 467] width 213 height 26
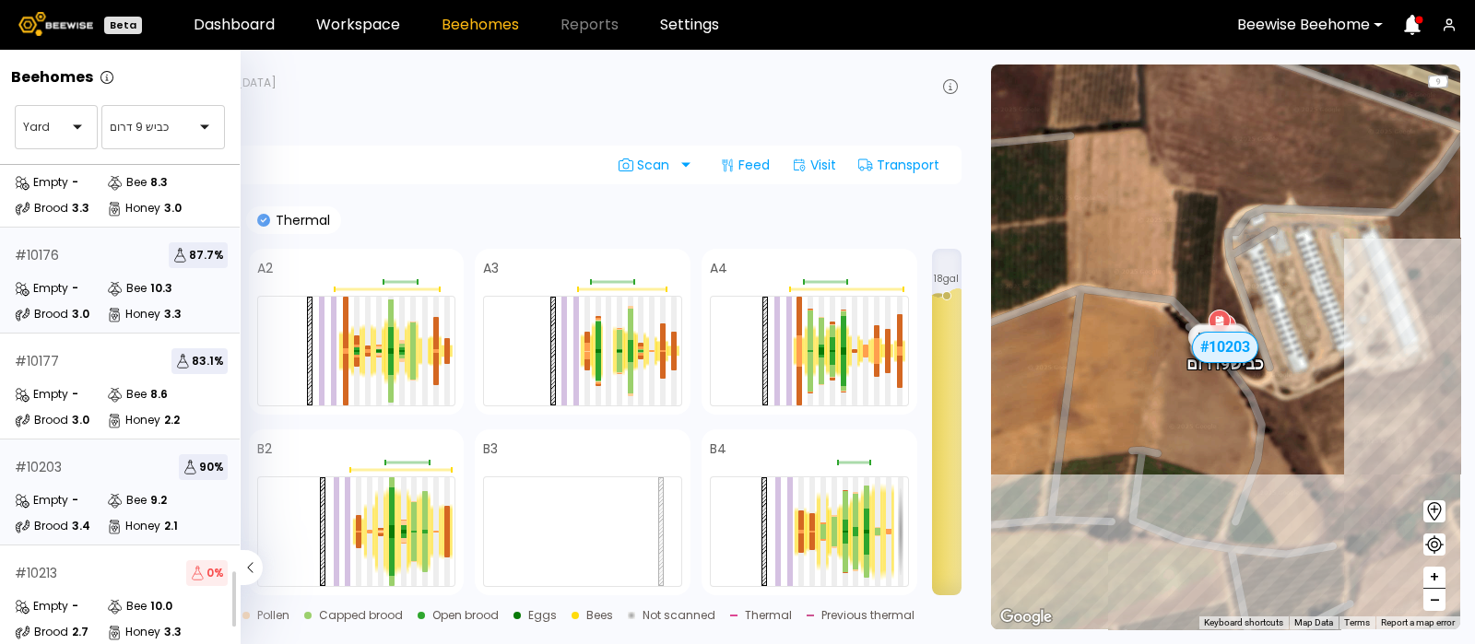
scroll to position [166, 0]
click at [97, 597] on div "Empty -" at bounding box center [61, 606] width 92 height 18
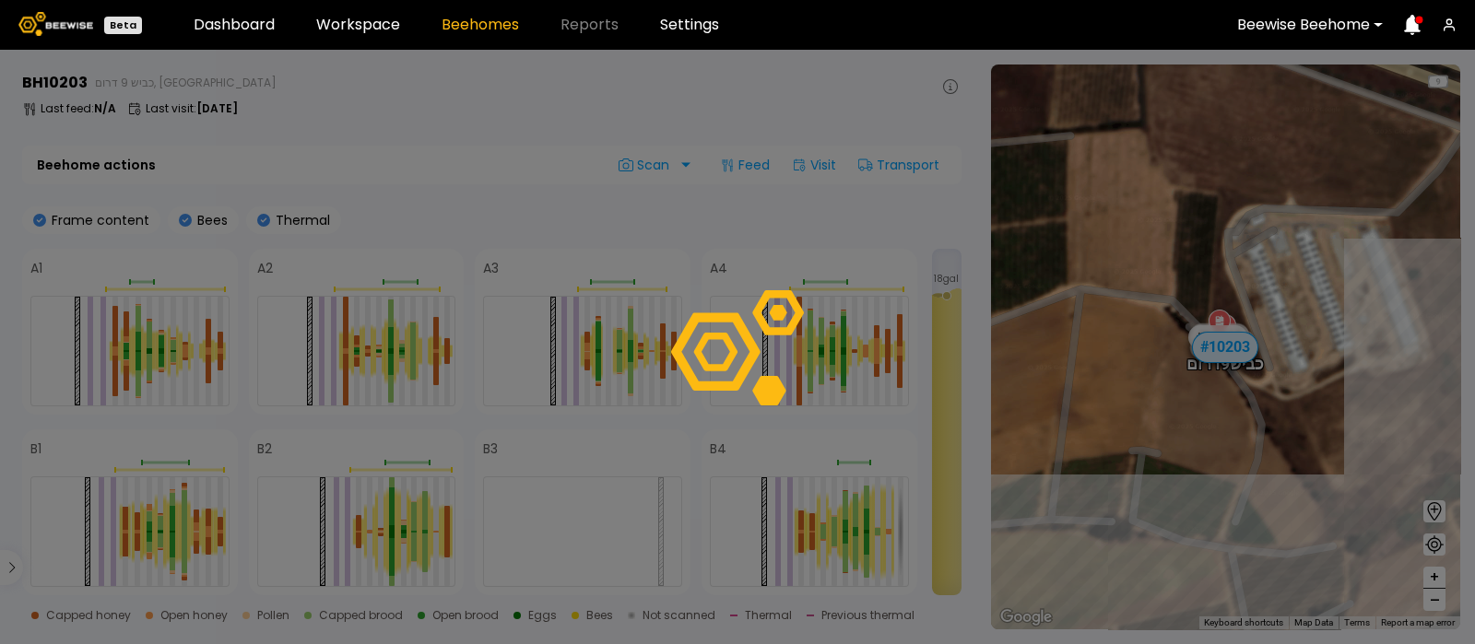
scroll to position [116, 0]
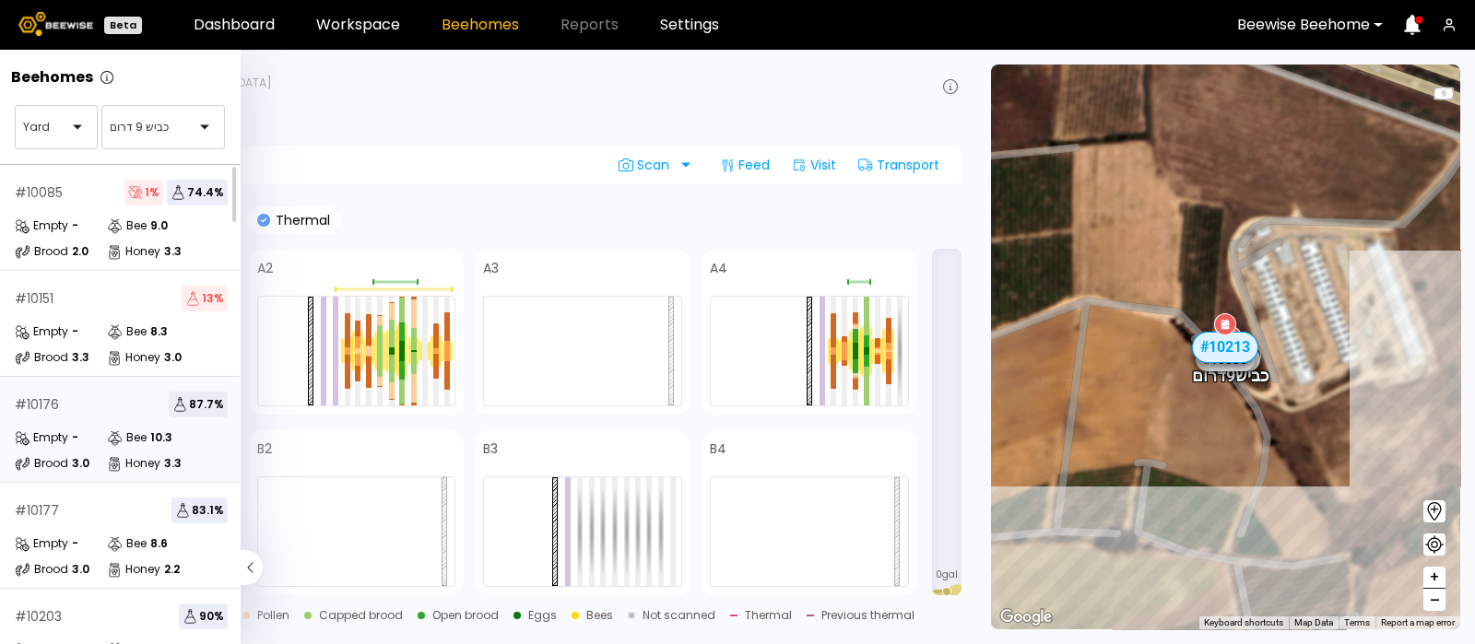
scroll to position [166, 0]
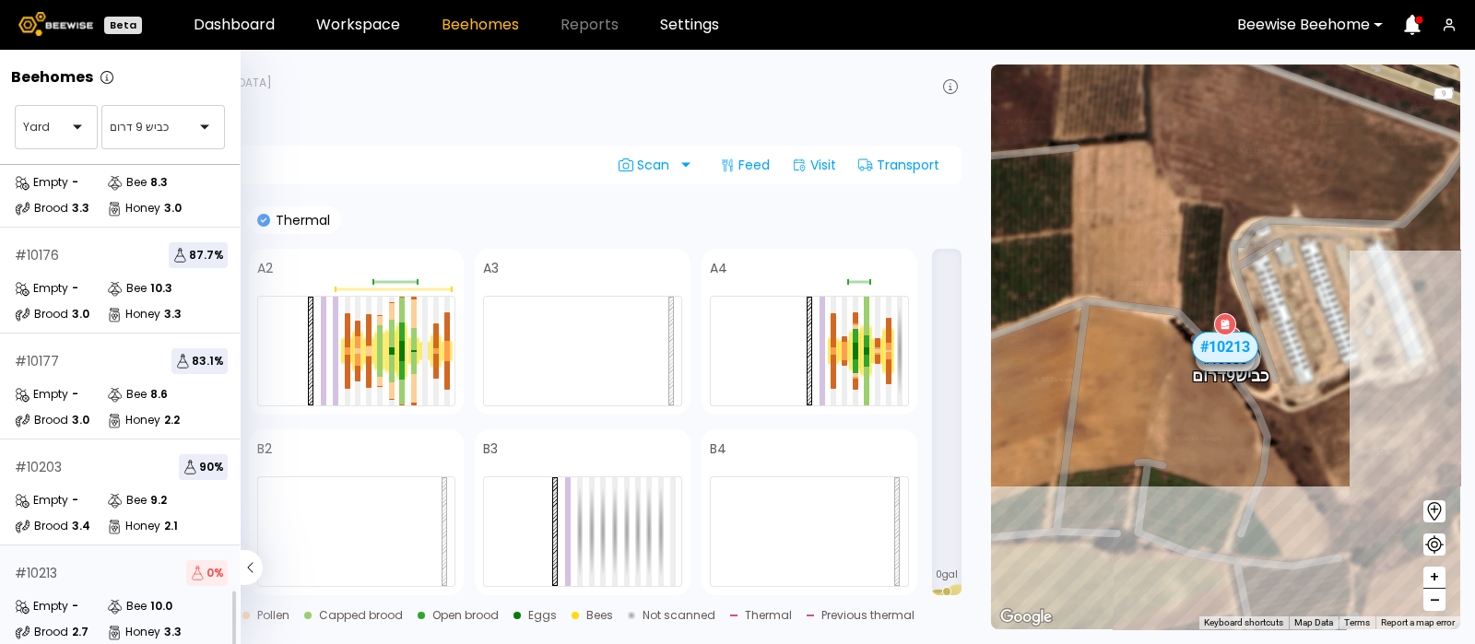
click at [41, 597] on div "Empty" at bounding box center [41, 606] width 53 height 18
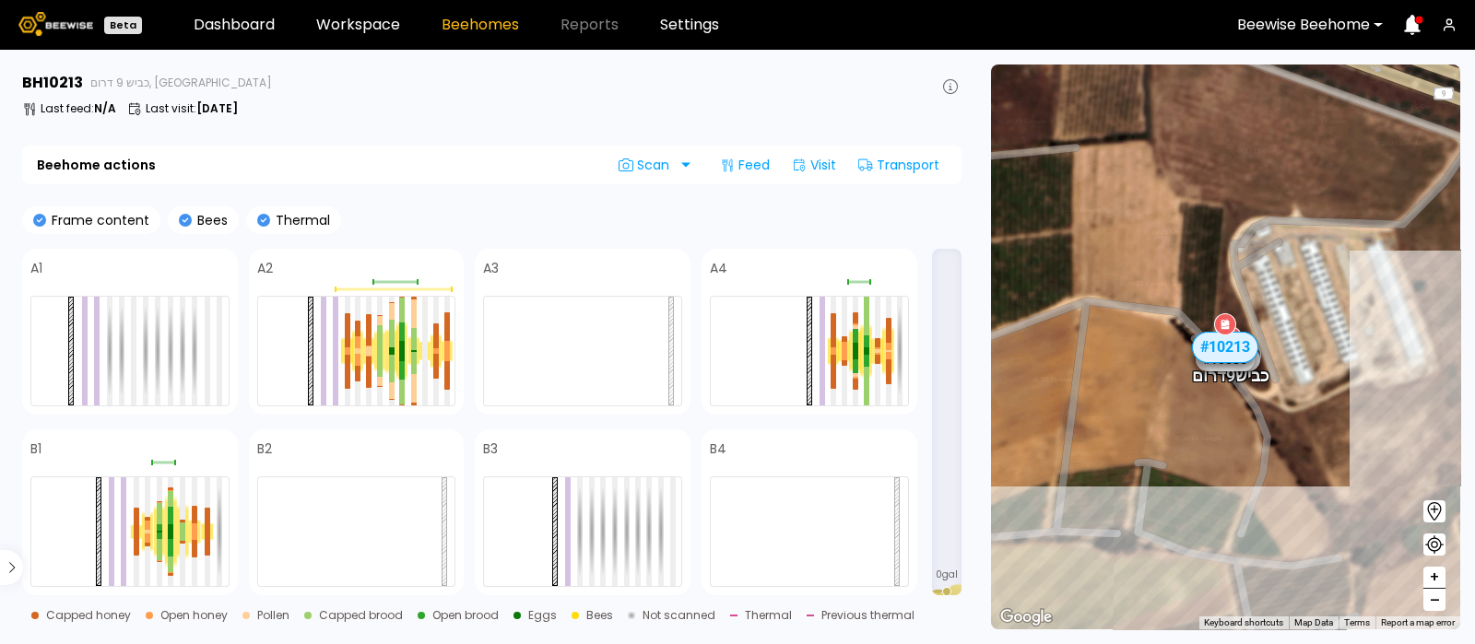
scroll to position [116, 0]
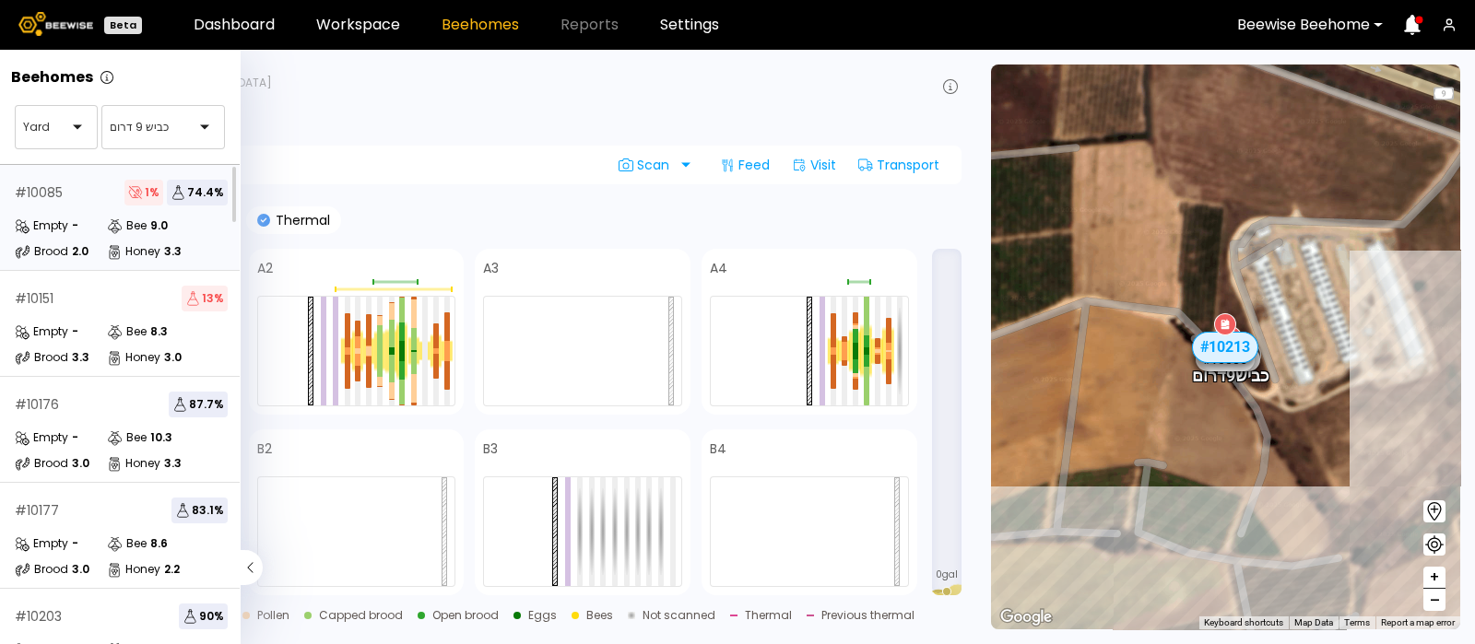
click at [96, 213] on div "# 10085 1 % 74.4 % Empty - Bee 9.0 Brood 2.0 Honey 3.3" at bounding box center [121, 218] width 242 height 106
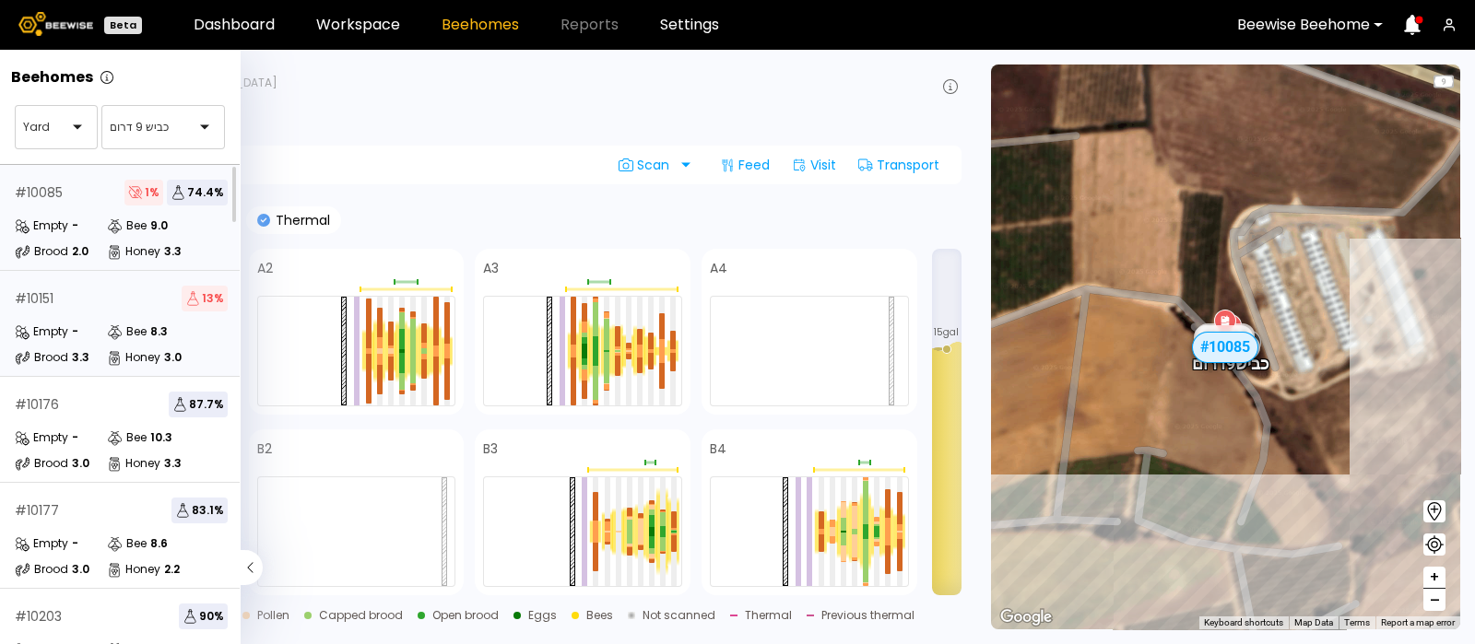
click at [56, 310] on div "# 10151 13 %" at bounding box center [121, 299] width 213 height 26
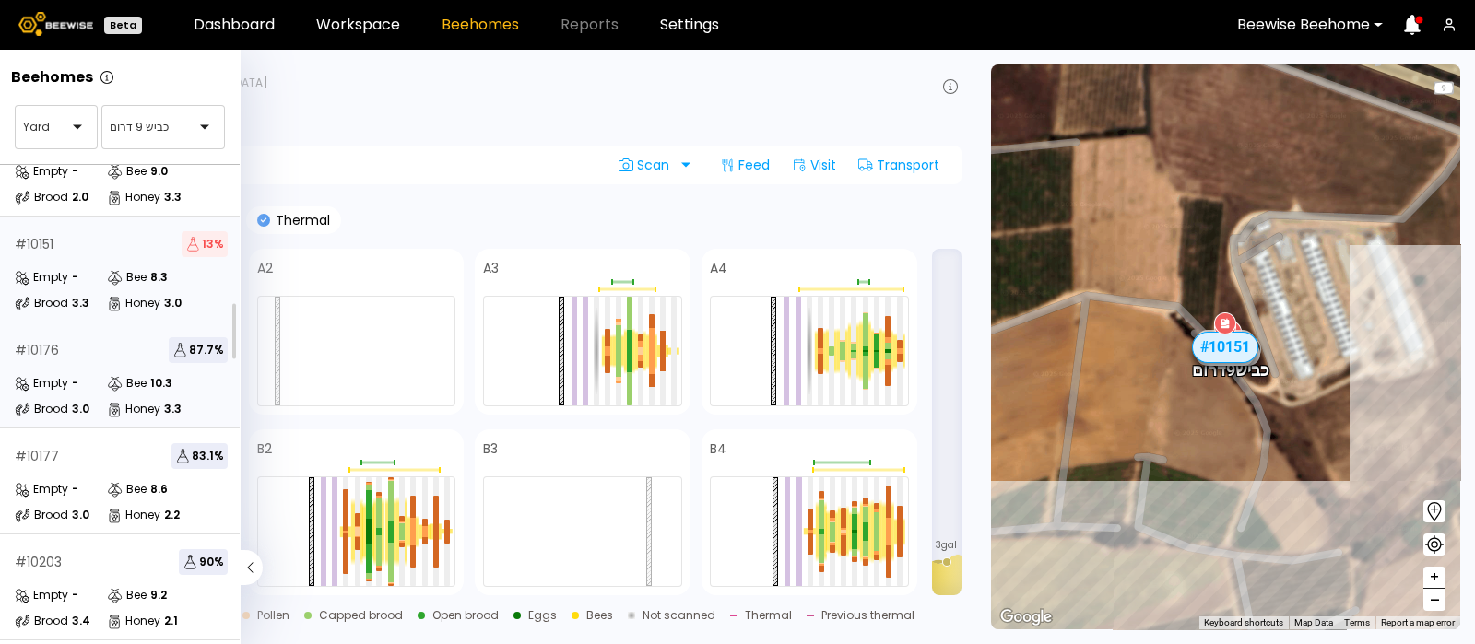
scroll to position [53, 0]
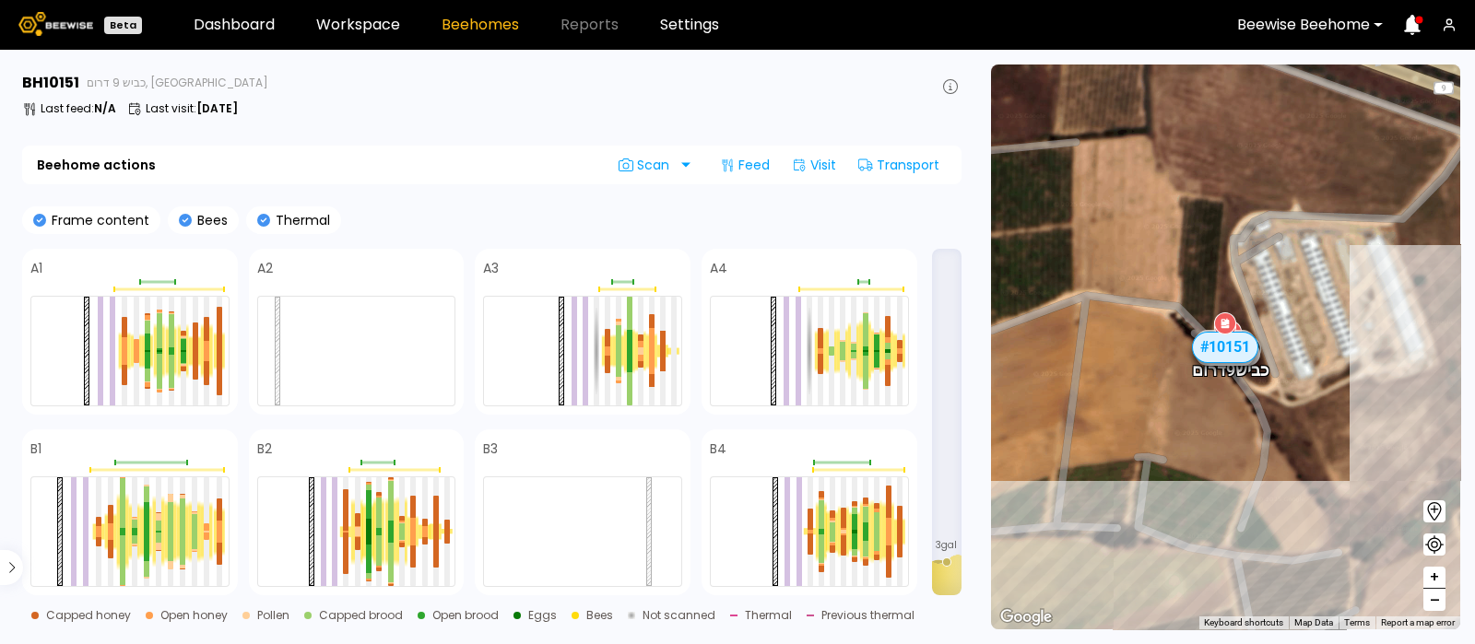
click at [492, 176] on div "Beehome actions Scan Feed Visit Transport" at bounding box center [491, 165] width 939 height 39
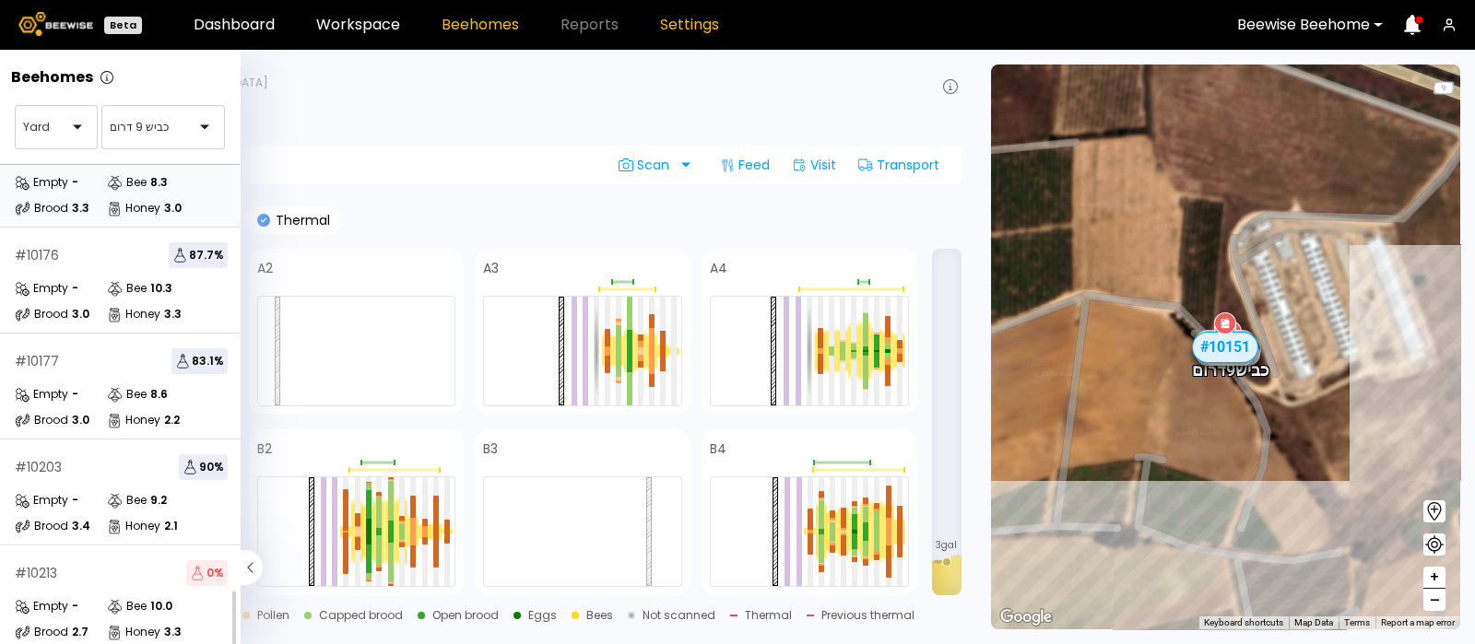
scroll to position [116, 0]
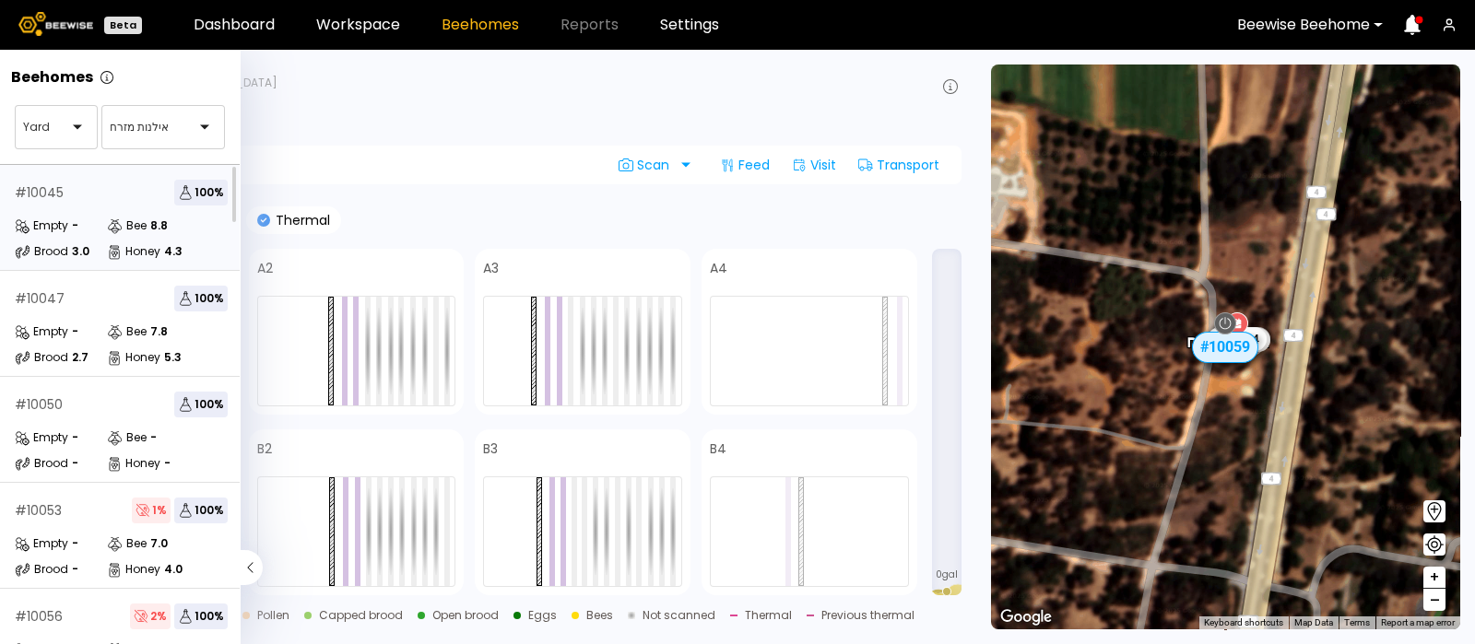
click at [100, 203] on div "# 10045 100 %" at bounding box center [121, 193] width 213 height 26
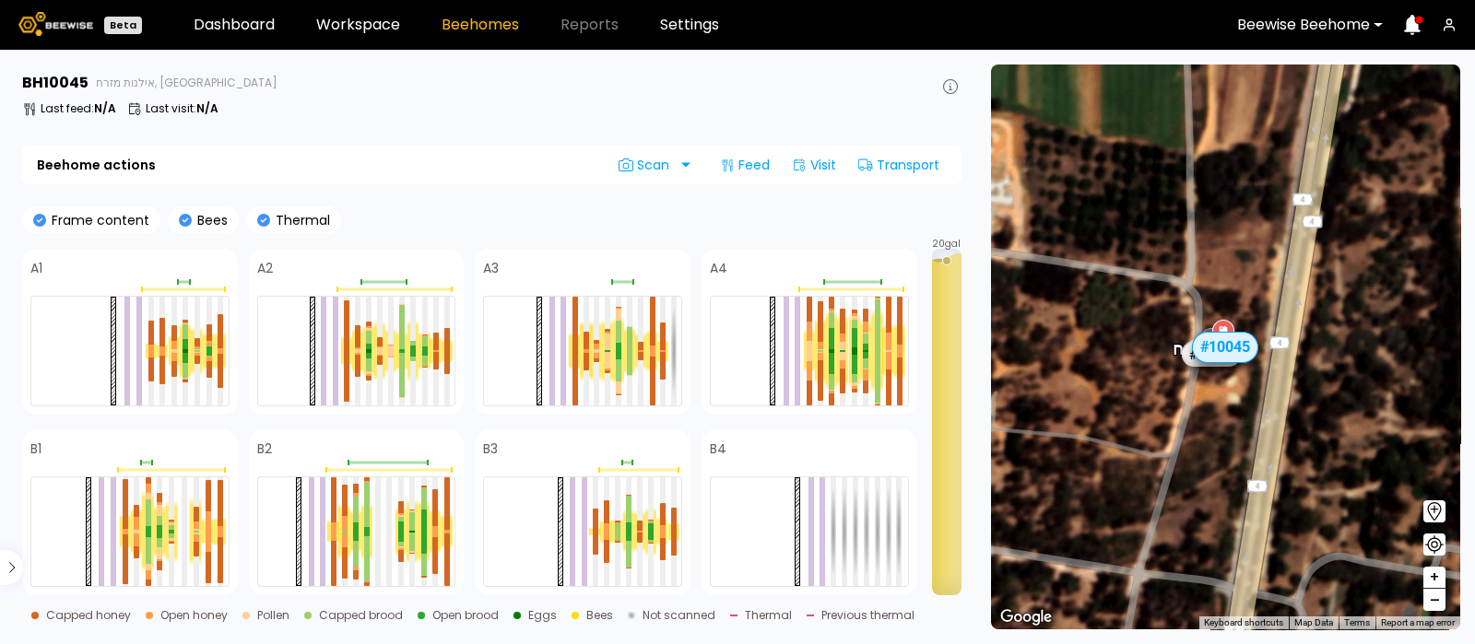
scroll to position [328, 0]
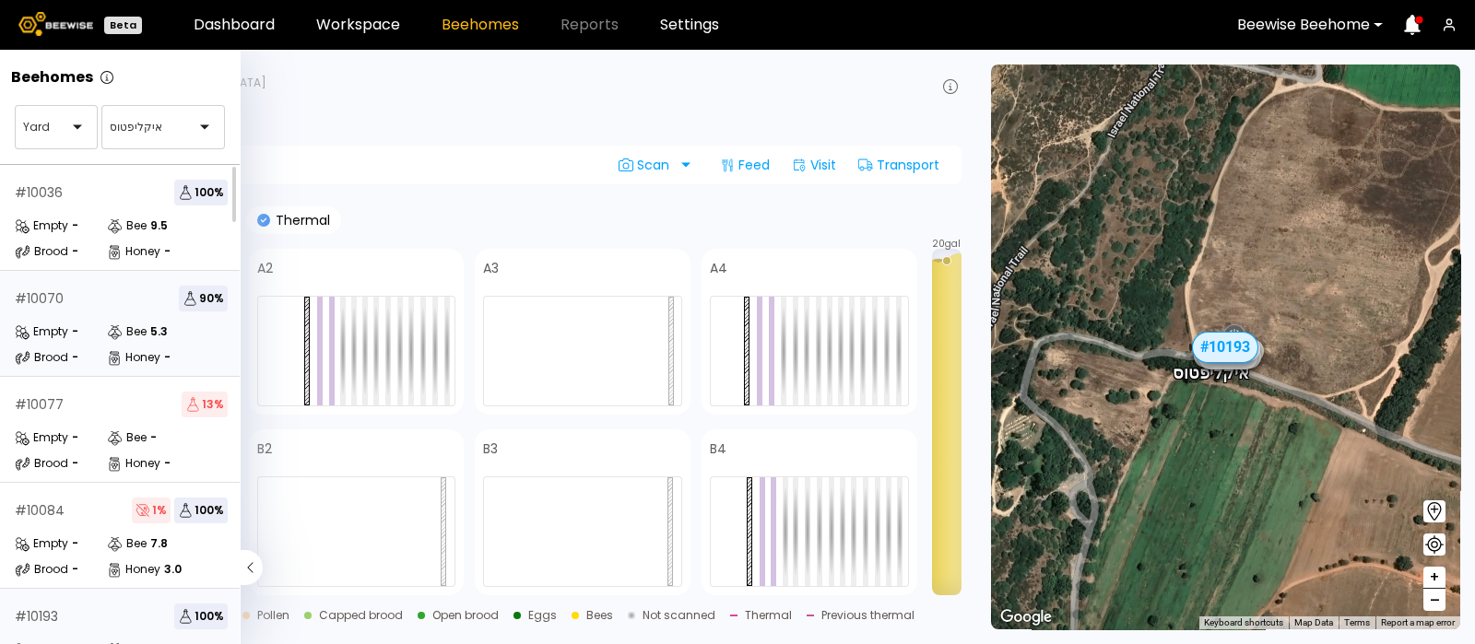
click at [110, 315] on div "# 10070 90 % Empty - Bee 5.3 Brood - Honey -" at bounding box center [121, 324] width 242 height 106
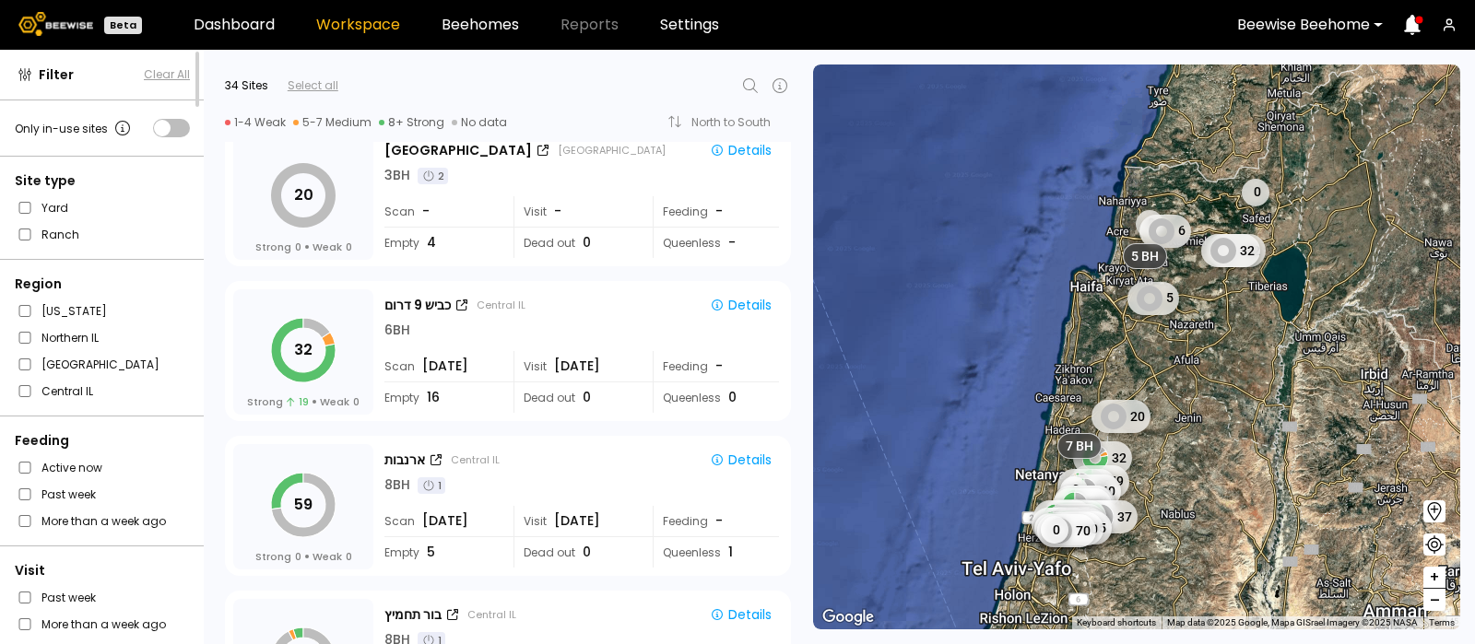
scroll to position [955, 0]
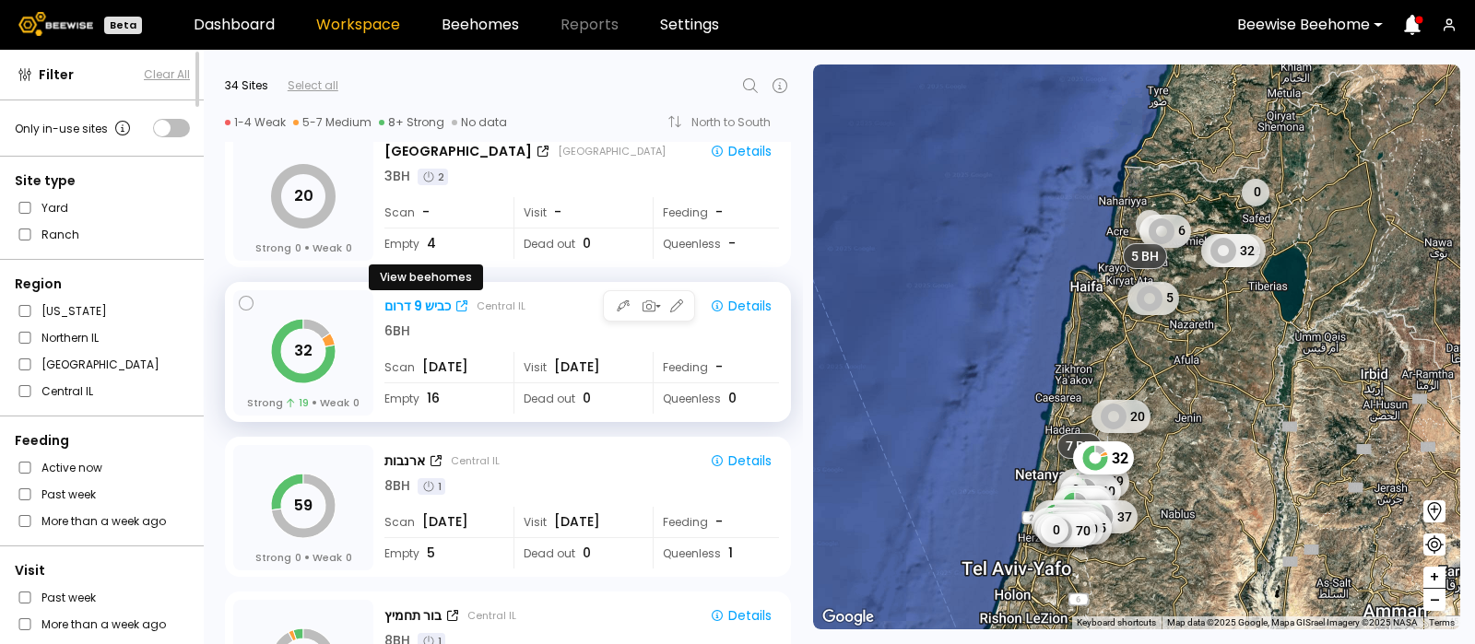
click at [406, 300] on div "כביש 9 דרום" at bounding box center [417, 306] width 66 height 19
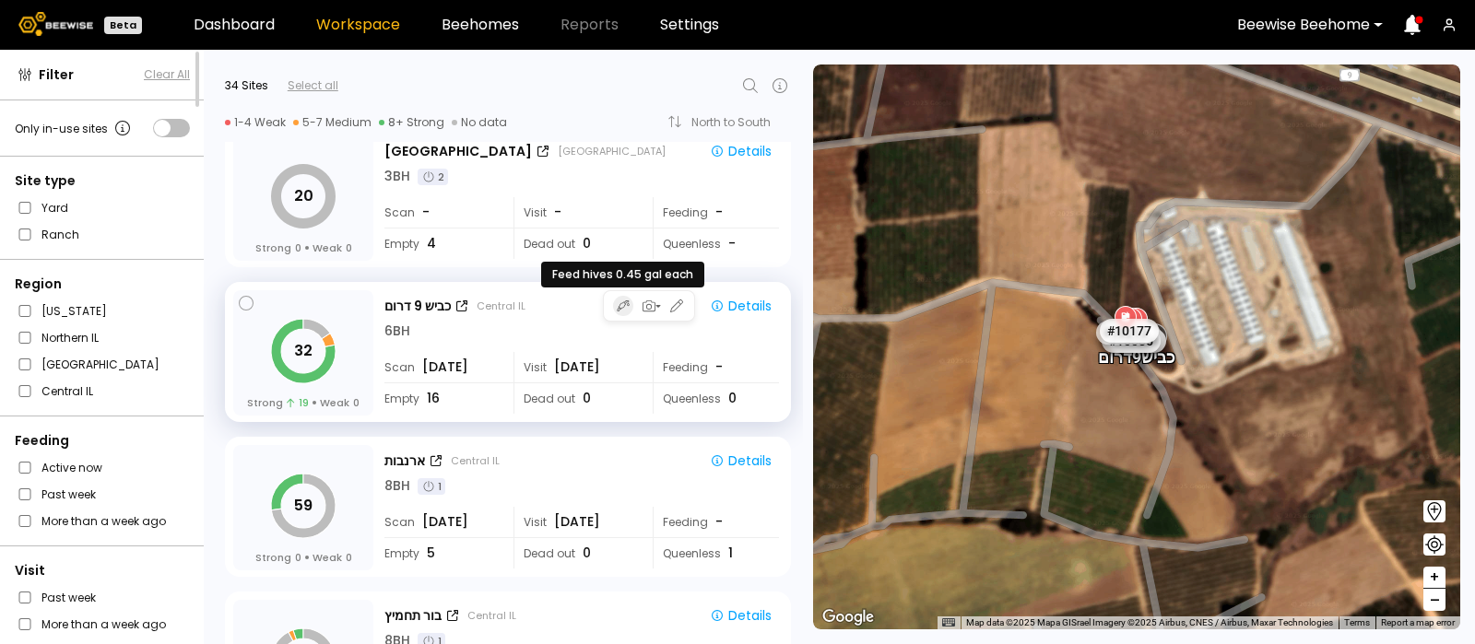
click at [618, 303] on icon "button" at bounding box center [623, 306] width 13 height 15
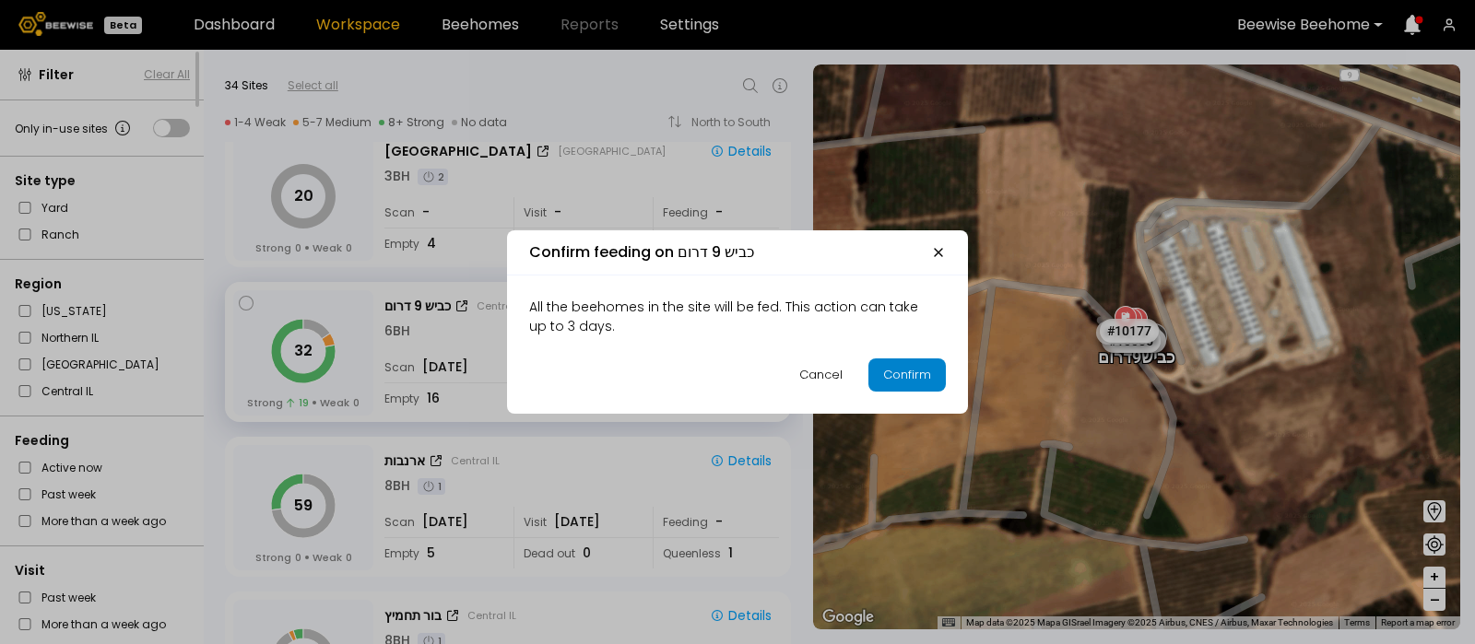
click at [908, 375] on div "Confirm" at bounding box center [907, 375] width 48 height 18
